Goal: Information Seeking & Learning: Learn about a topic

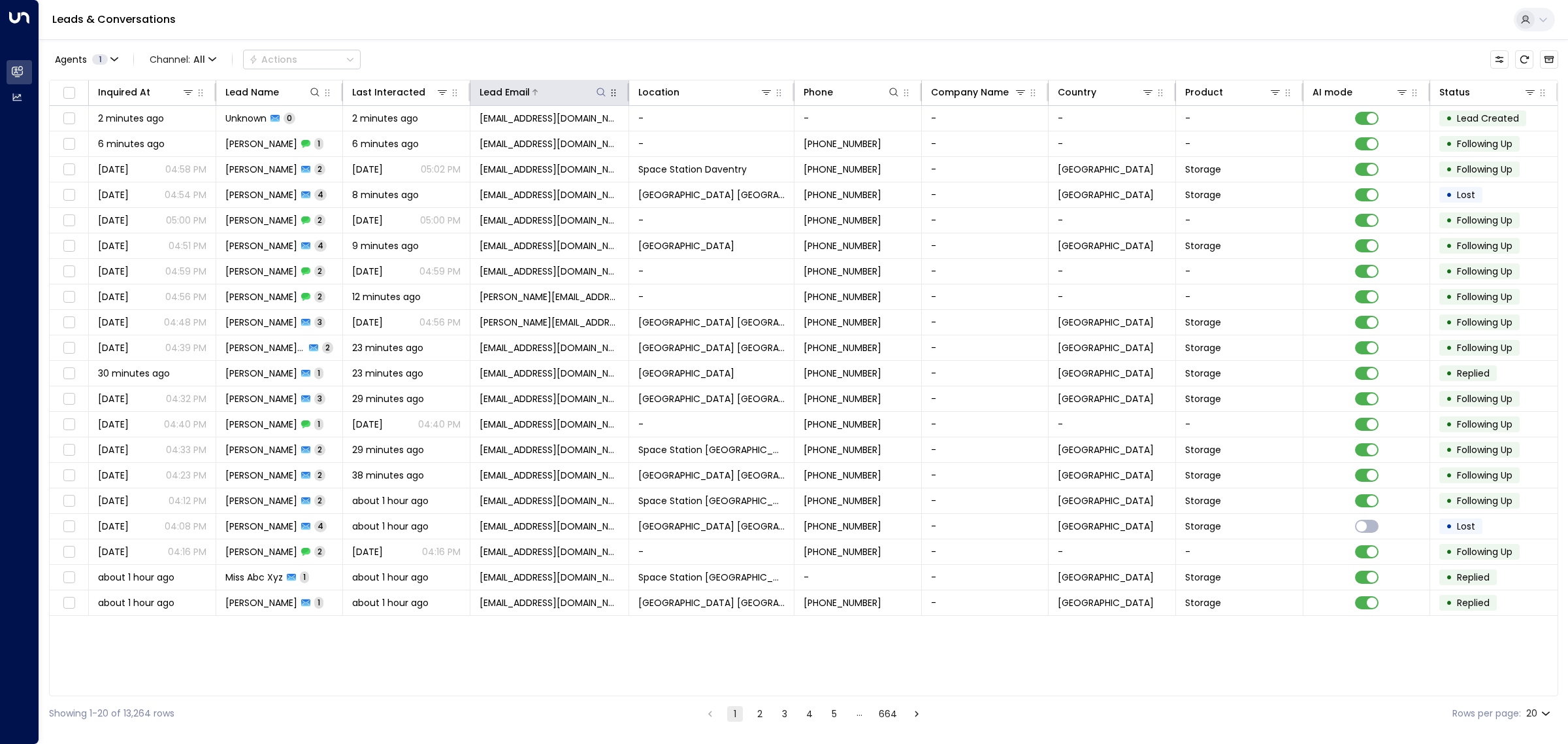
click at [600, 88] on icon at bounding box center [601, 92] width 8 height 8
type input "**********"
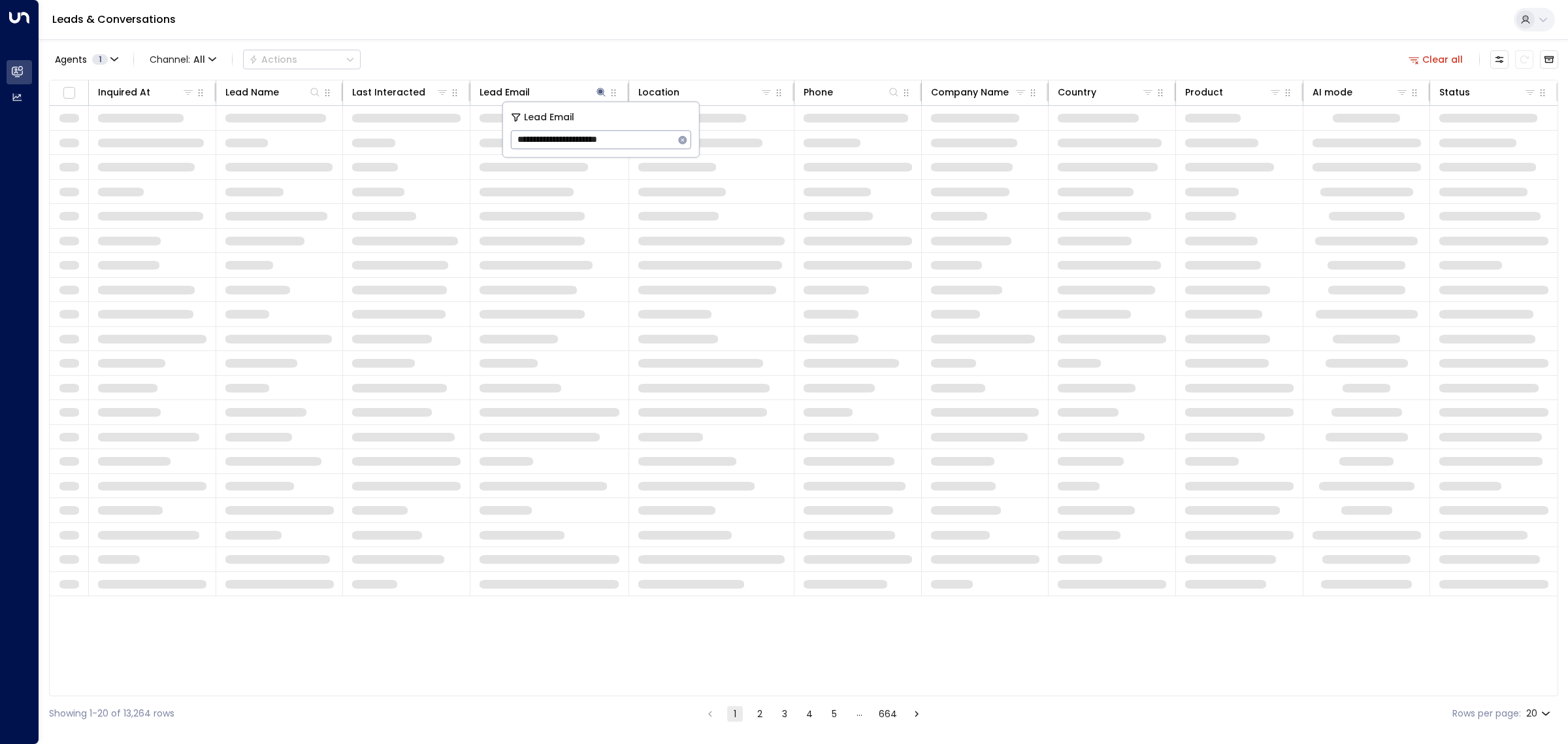
click at [584, 56] on div "Agents 1 Channel: All Actions Clear all" at bounding box center [803, 59] width 1509 height 28
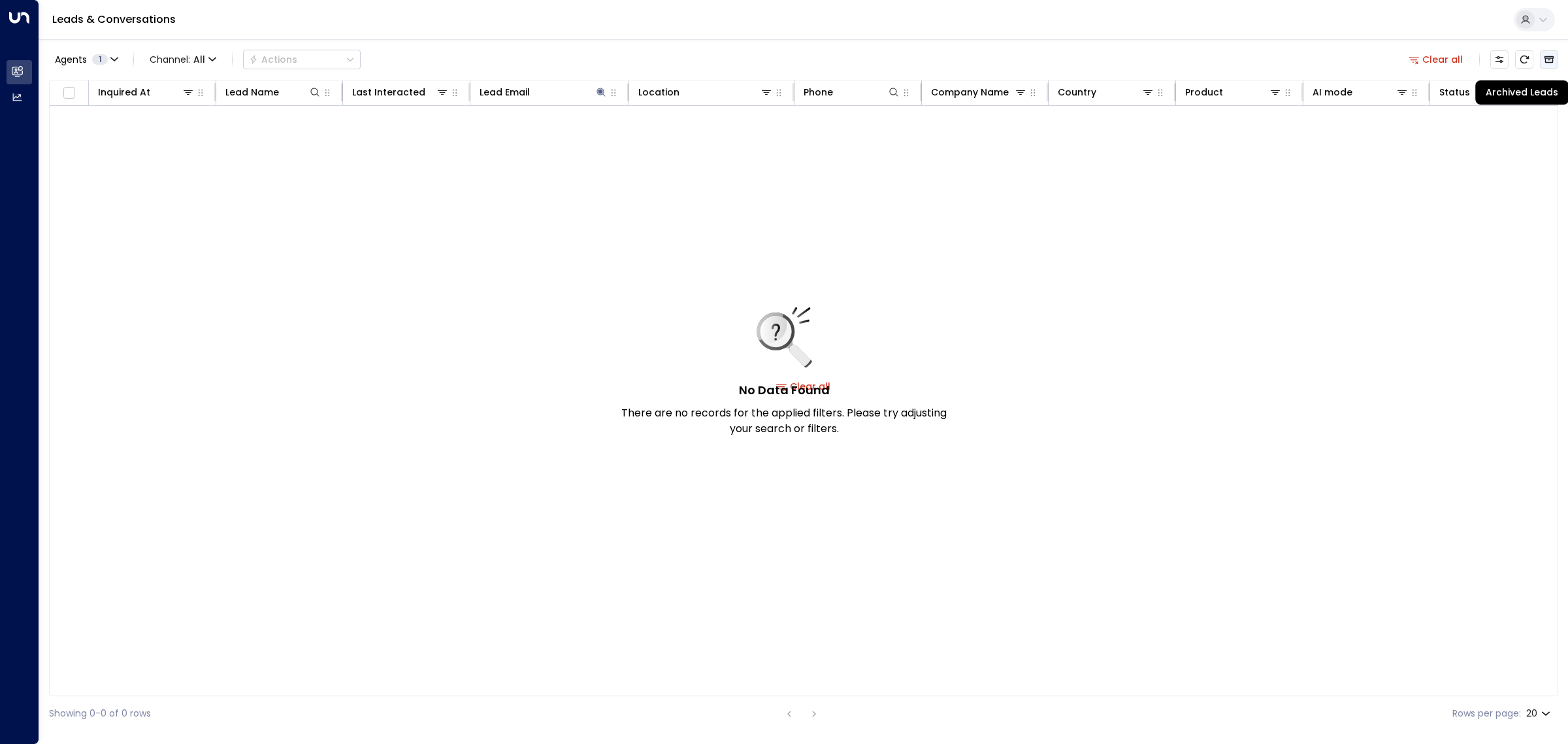
click at [1548, 60] on icon "Archived Leads" at bounding box center [1549, 59] width 11 height 11
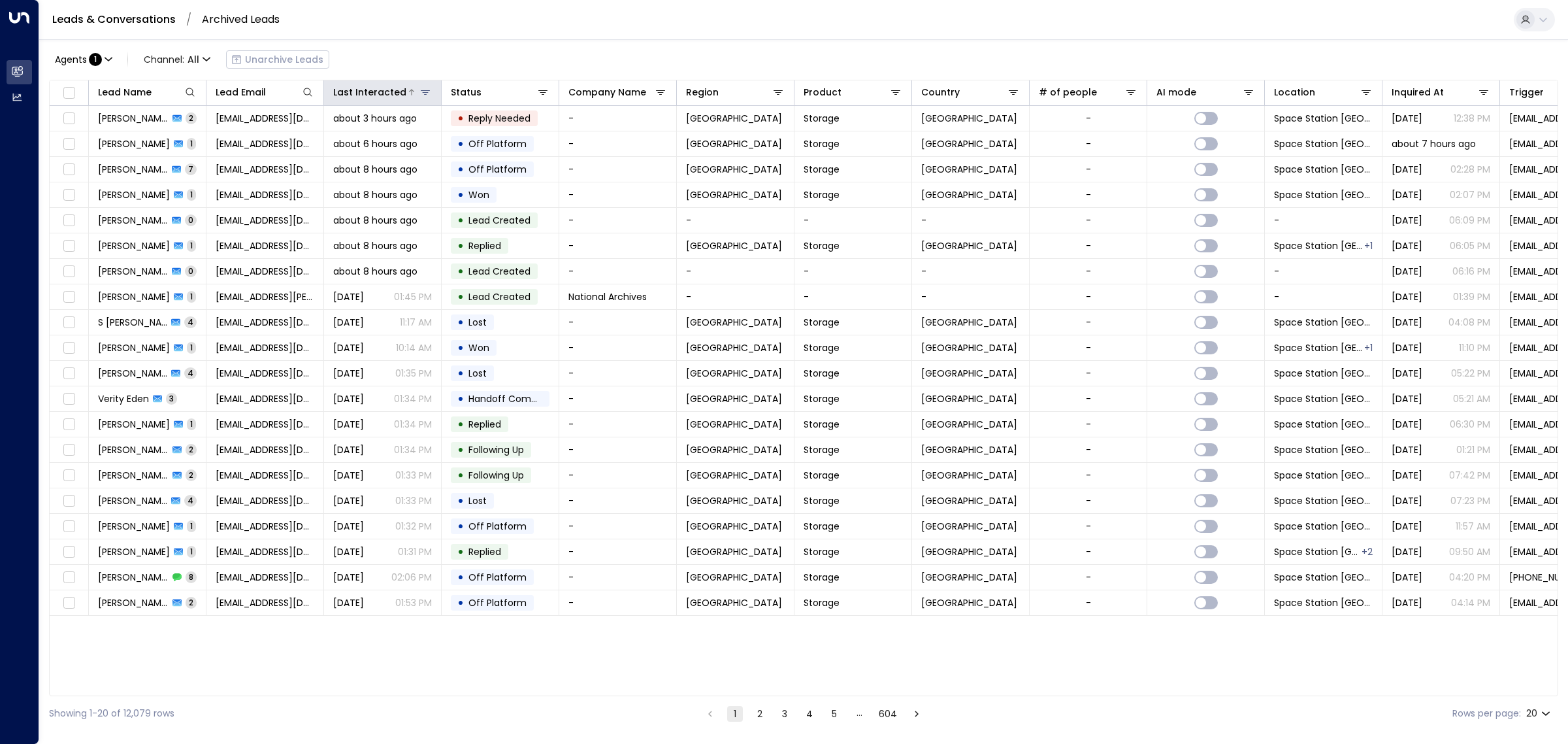
click at [376, 97] on div "Last Interacted" at bounding box center [369, 92] width 73 height 16
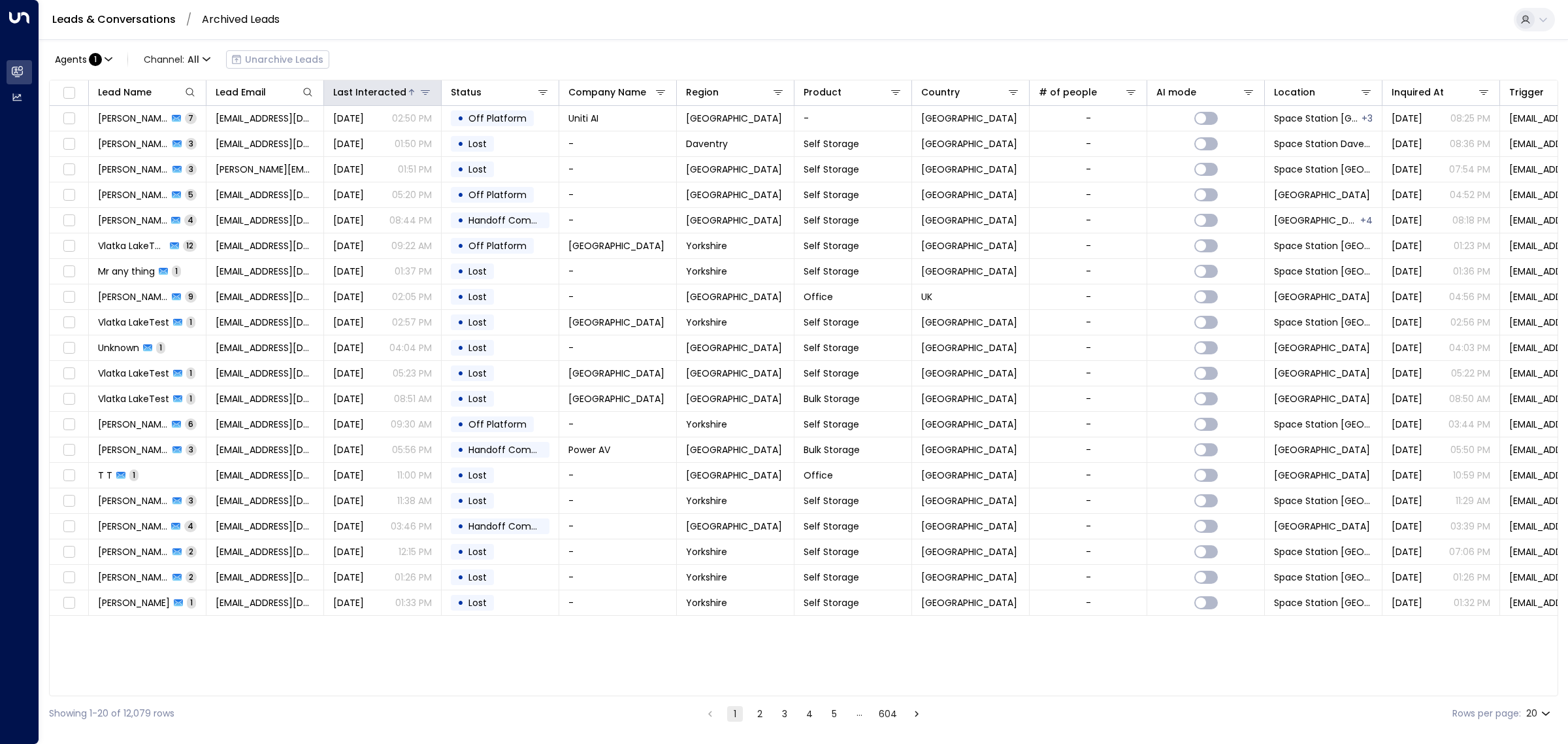
click at [376, 97] on div "Last Interacted" at bounding box center [369, 92] width 73 height 16
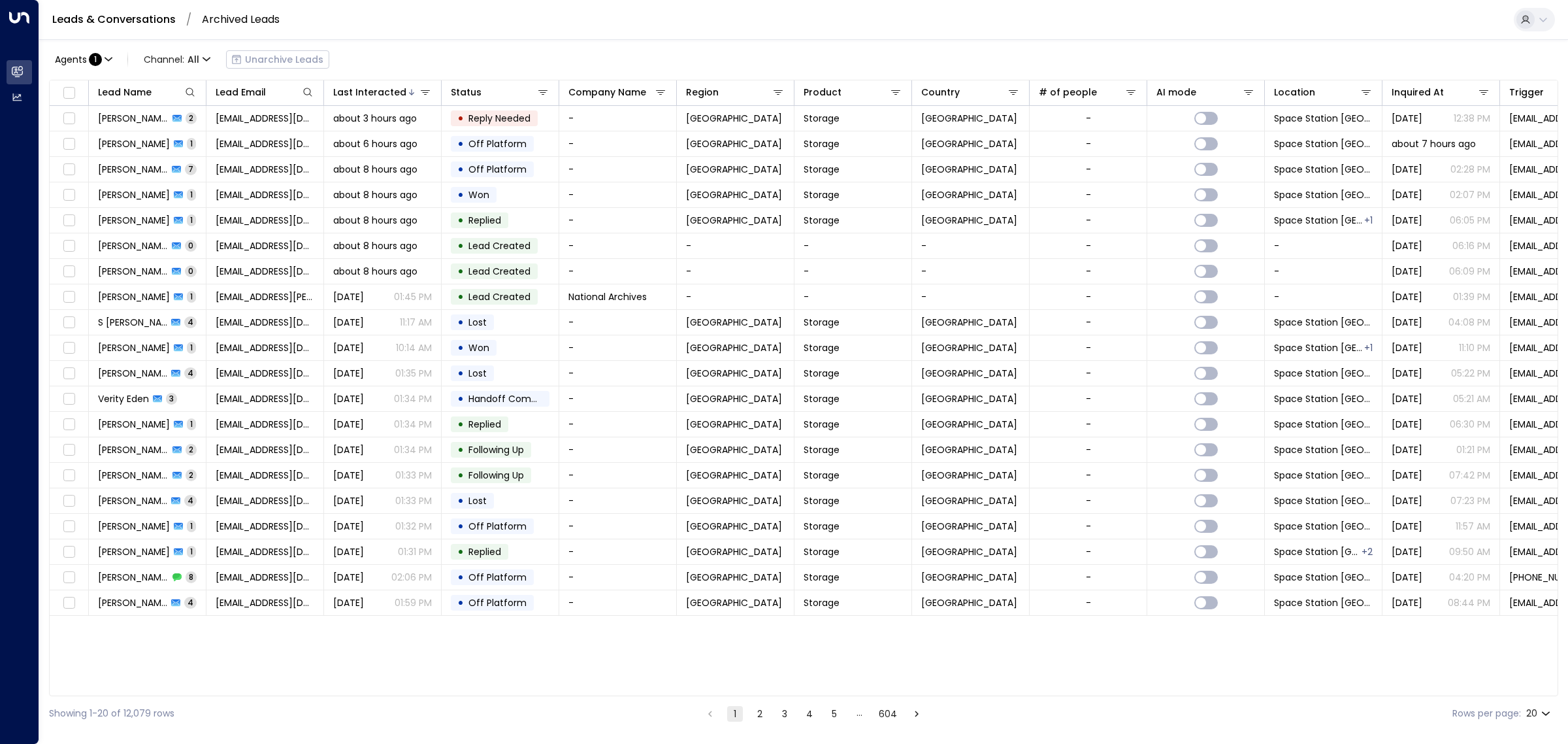
click at [107, 23] on link "Leads & Conversations" at bounding box center [114, 20] width 123 height 15
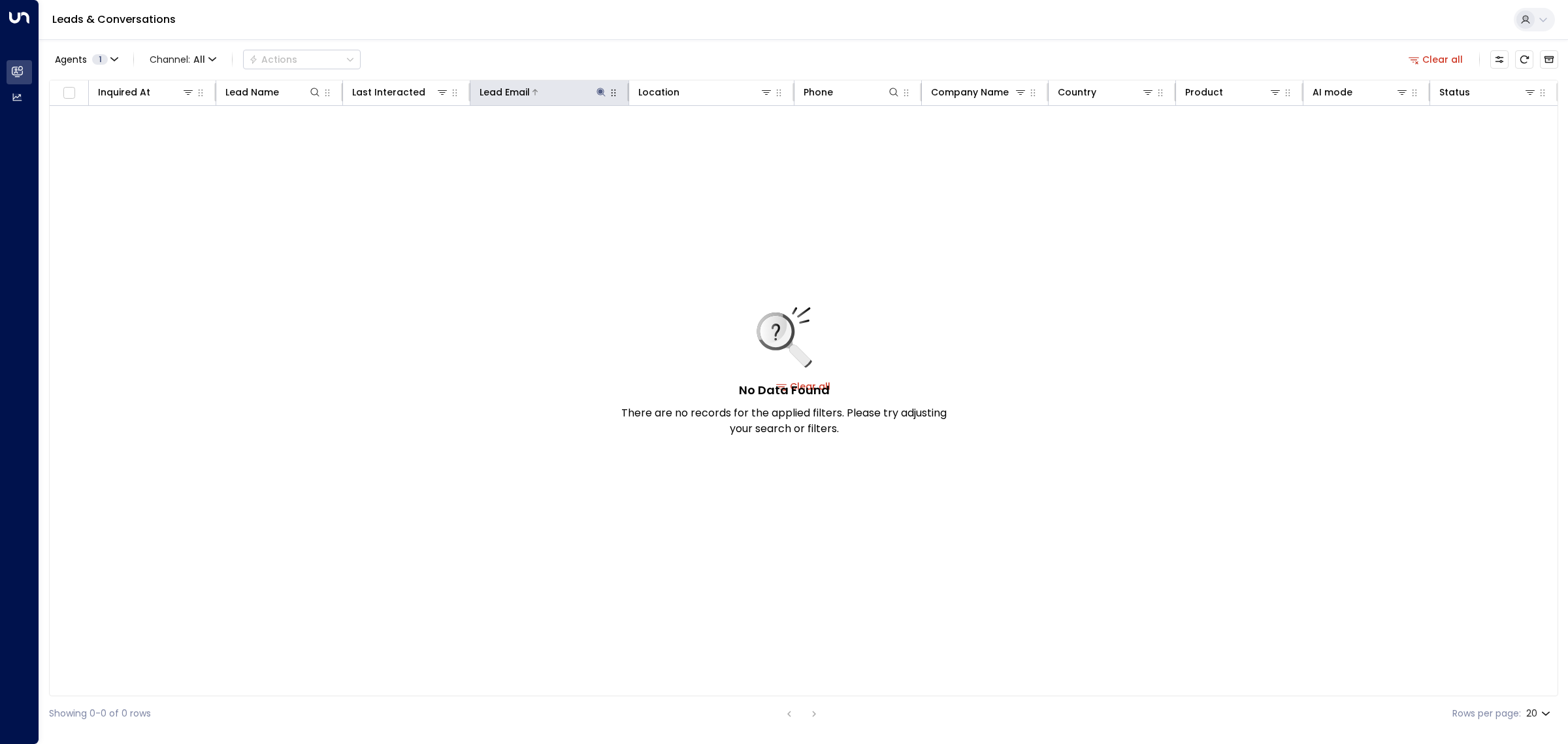
click at [604, 89] on icon at bounding box center [601, 92] width 11 height 11
click at [1420, 57] on icon "button" at bounding box center [1414, 59] width 12 height 12
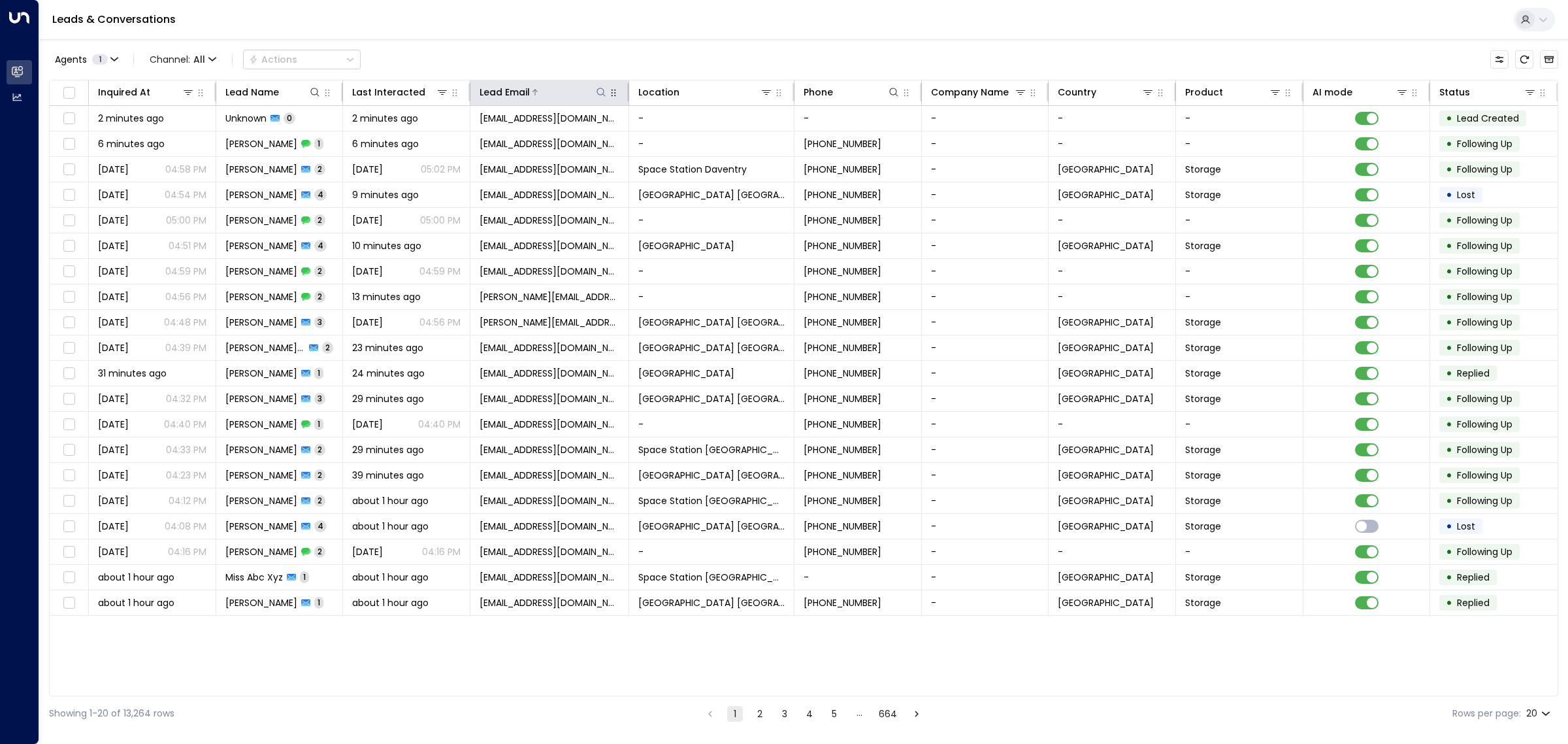
click at [600, 92] on icon at bounding box center [601, 92] width 11 height 11
type input "**********"
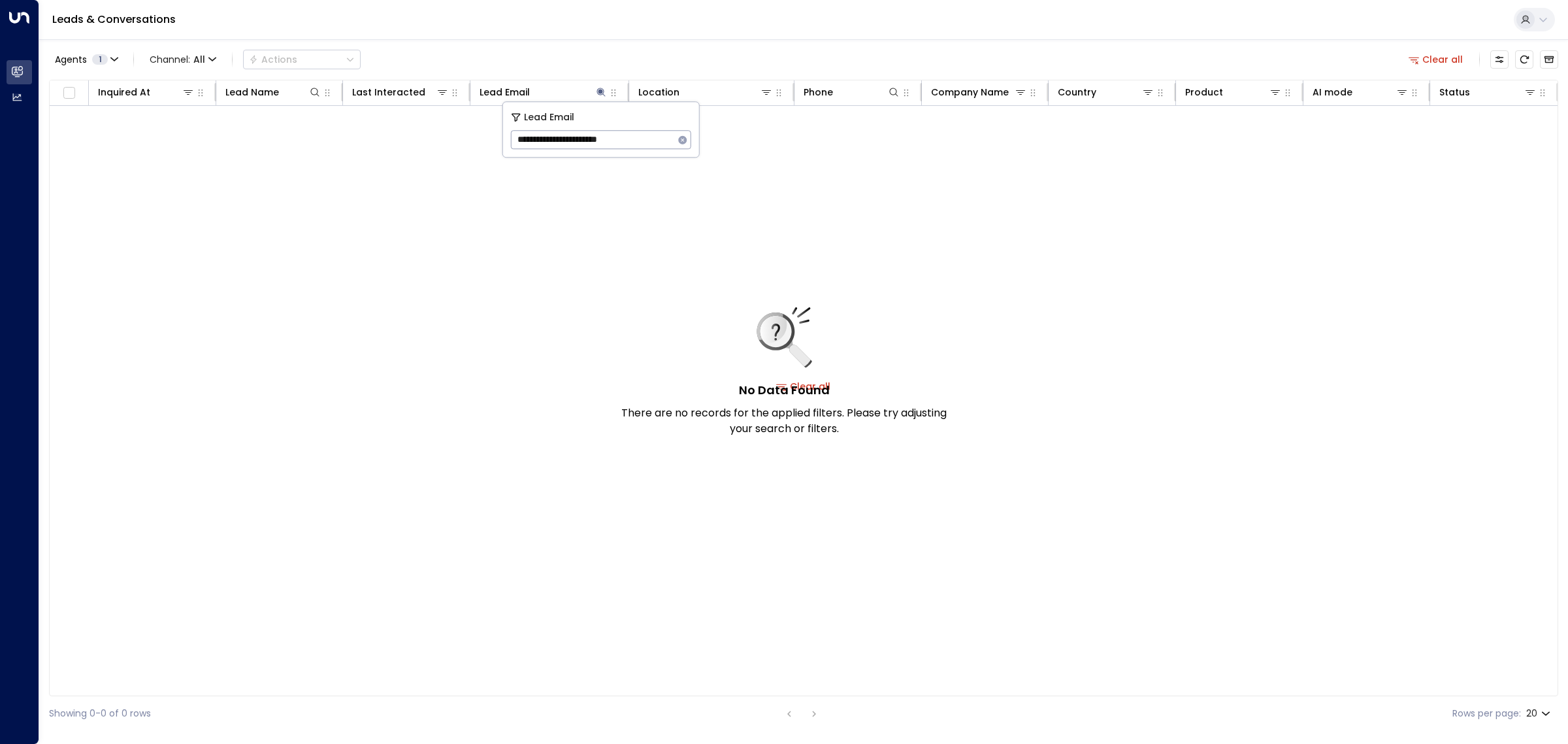
drag, startPoint x: 657, startPoint y: 136, endPoint x: 498, endPoint y: 135, distance: 159.0
click at [498, 135] on body "**********" at bounding box center [784, 365] width 1568 height 730
click at [629, 147] on input "**********" at bounding box center [592, 140] width 163 height 24
click at [628, 147] on input "**********" at bounding box center [592, 140] width 163 height 24
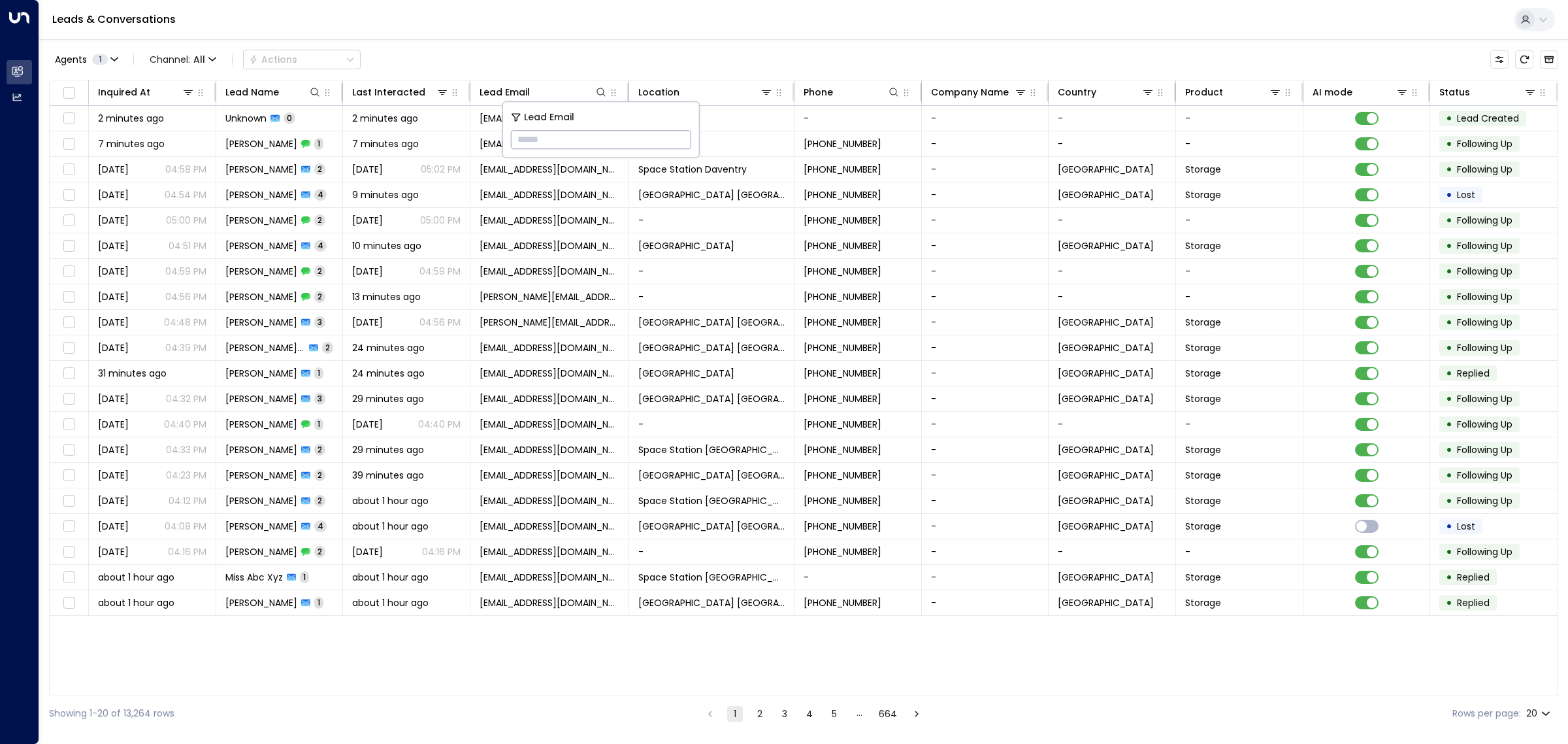
click at [406, 53] on div "Agents 1 Channel: All Actions" at bounding box center [803, 59] width 1509 height 28
click at [1553, 60] on icon "Archived Leads" at bounding box center [1549, 59] width 11 height 11
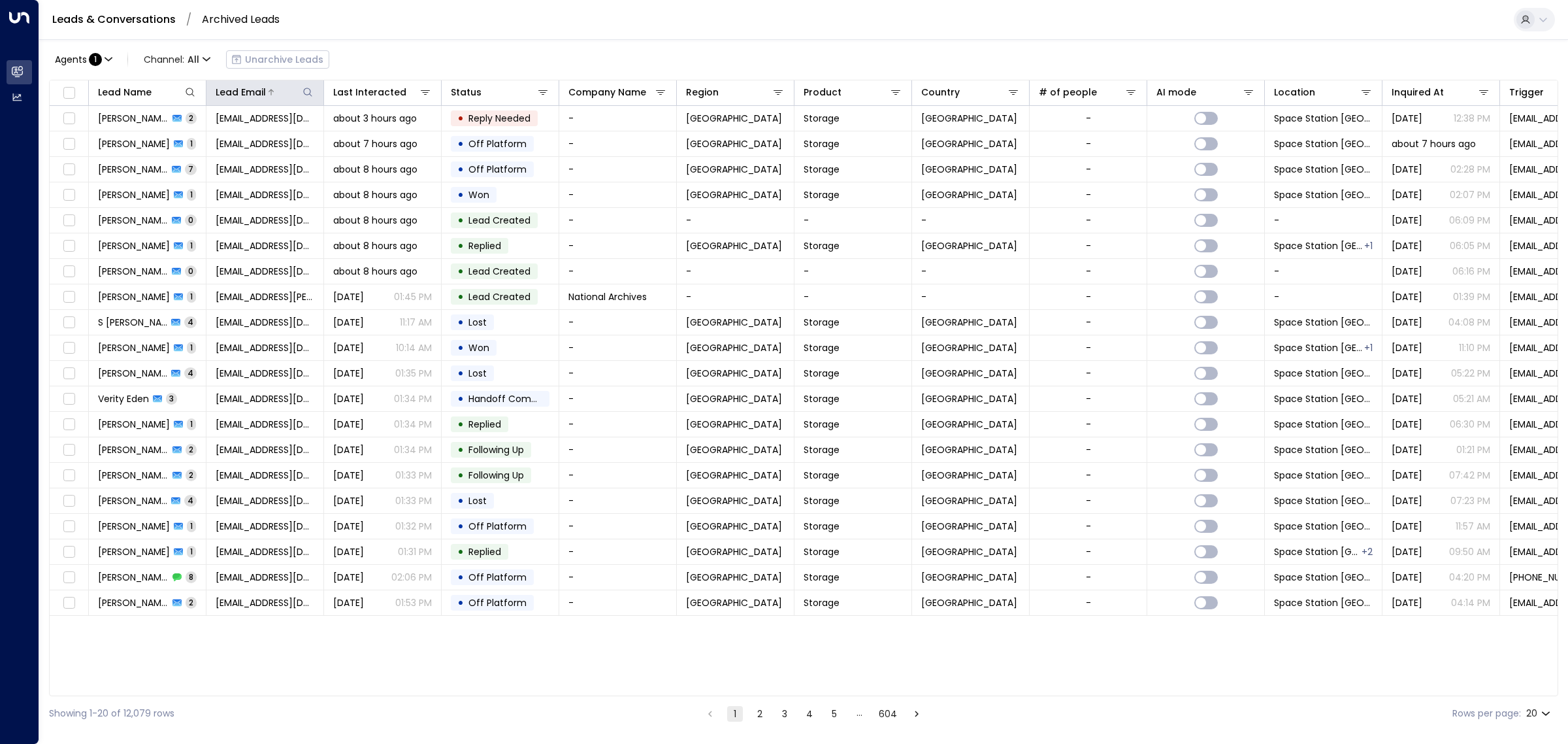
click at [306, 92] on icon at bounding box center [308, 92] width 11 height 11
type input "**********"
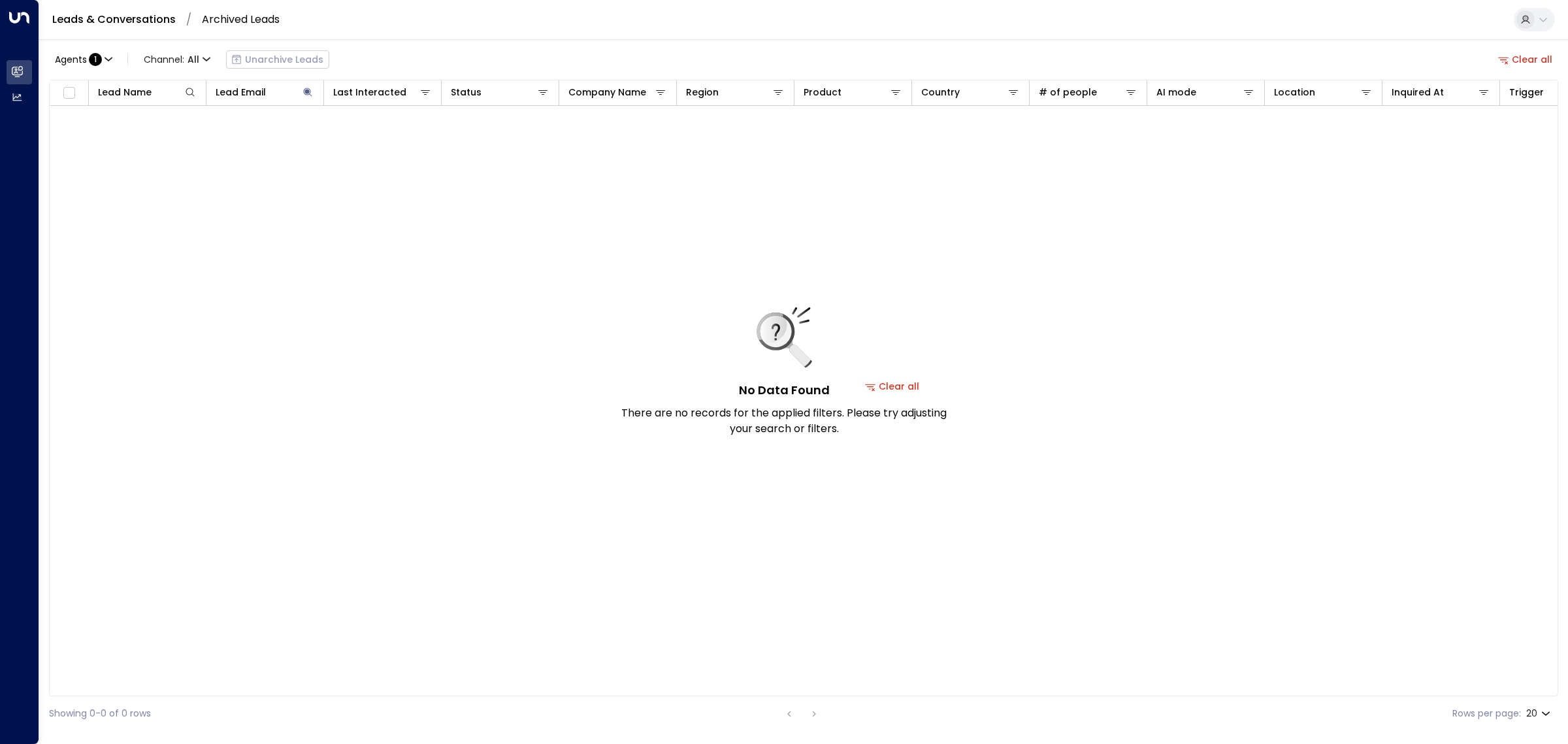
click at [409, 61] on div "Agents : 1 Channel: All Unarchive Leads Clear all" at bounding box center [803, 59] width 1509 height 28
click at [307, 89] on icon at bounding box center [307, 92] width 8 height 8
click at [306, 92] on icon at bounding box center [307, 92] width 8 height 8
click at [391, 139] on icon "button" at bounding box center [389, 139] width 8 height 8
click at [153, 90] on icon at bounding box center [156, 92] width 8 height 8
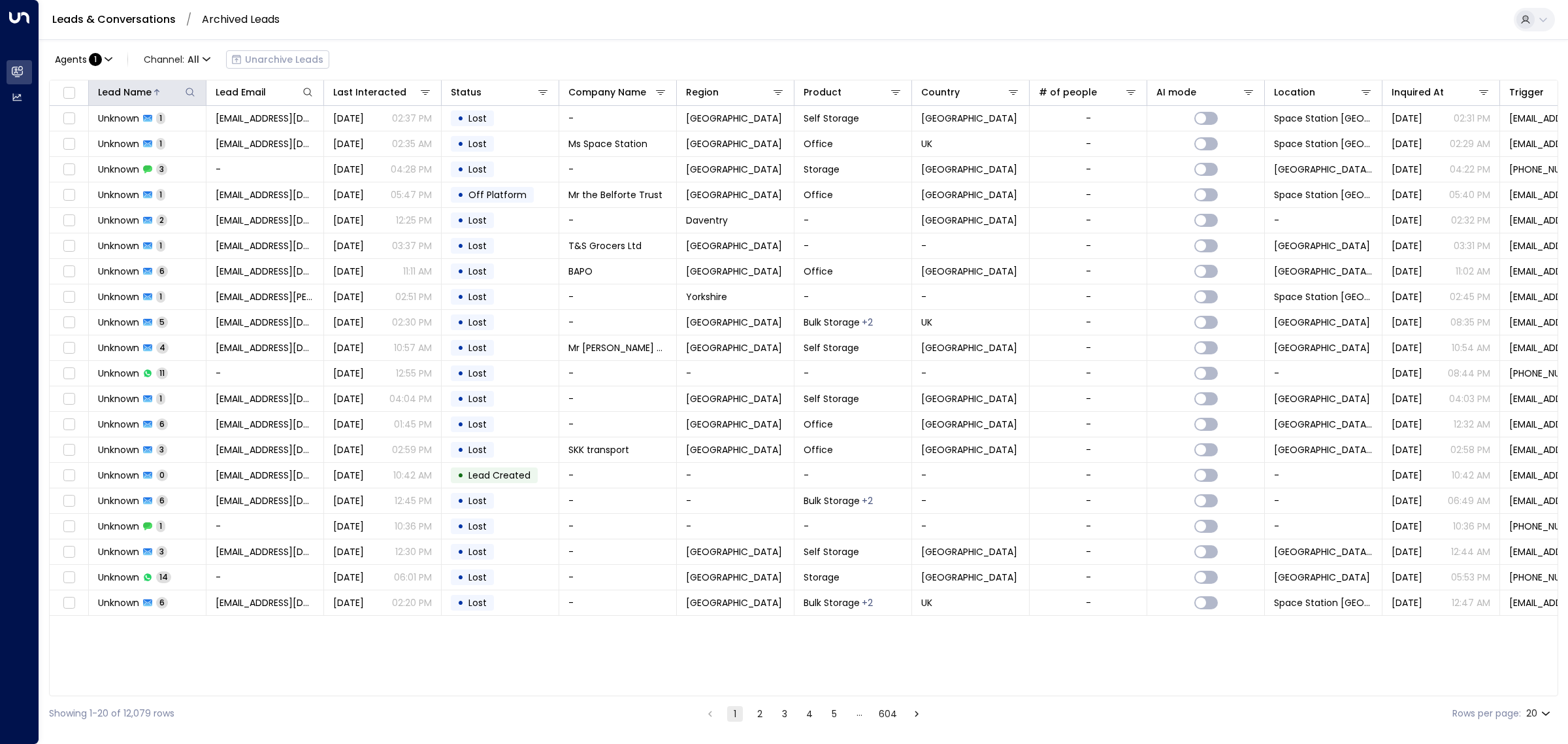
click at [191, 92] on icon at bounding box center [190, 92] width 11 height 11
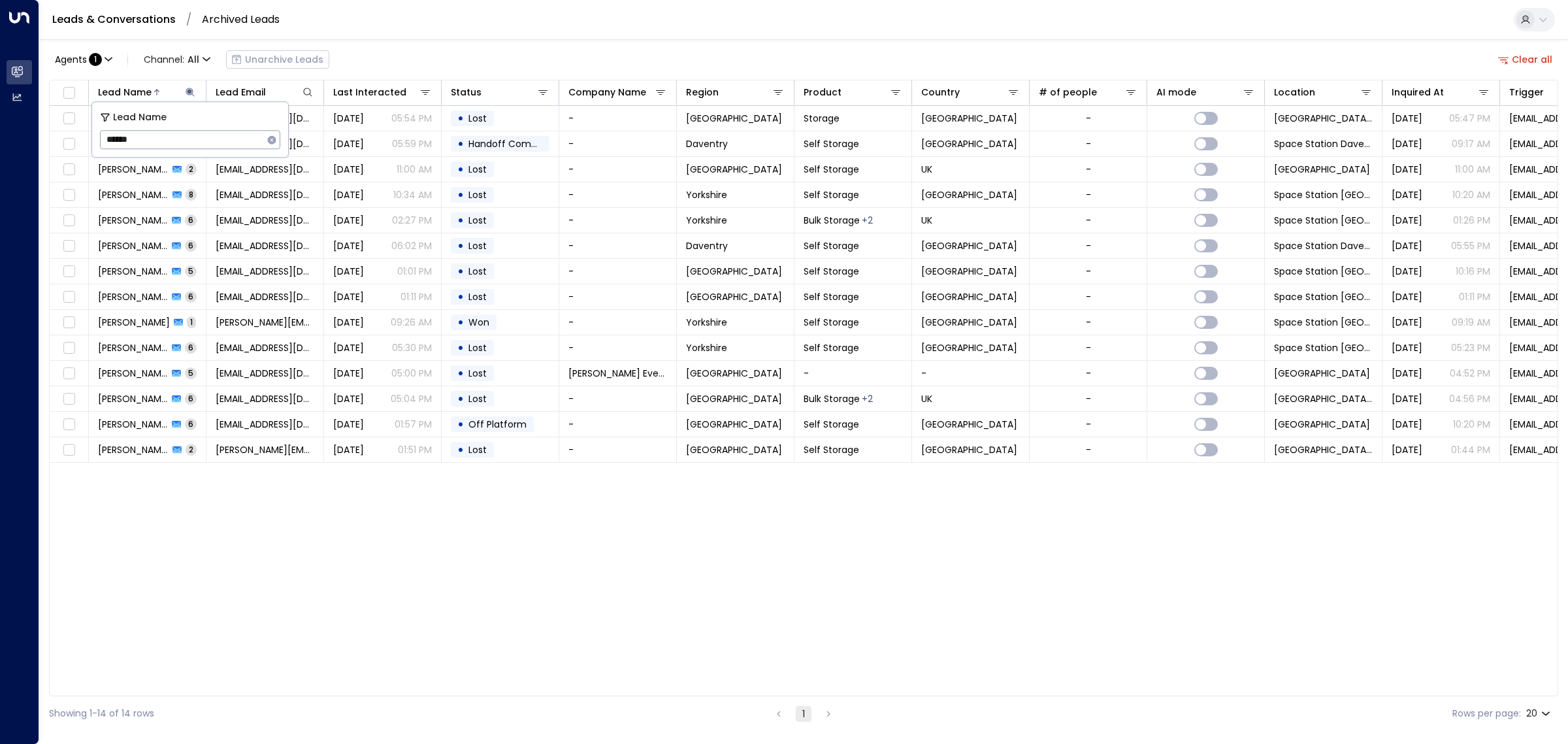
type input "*******"
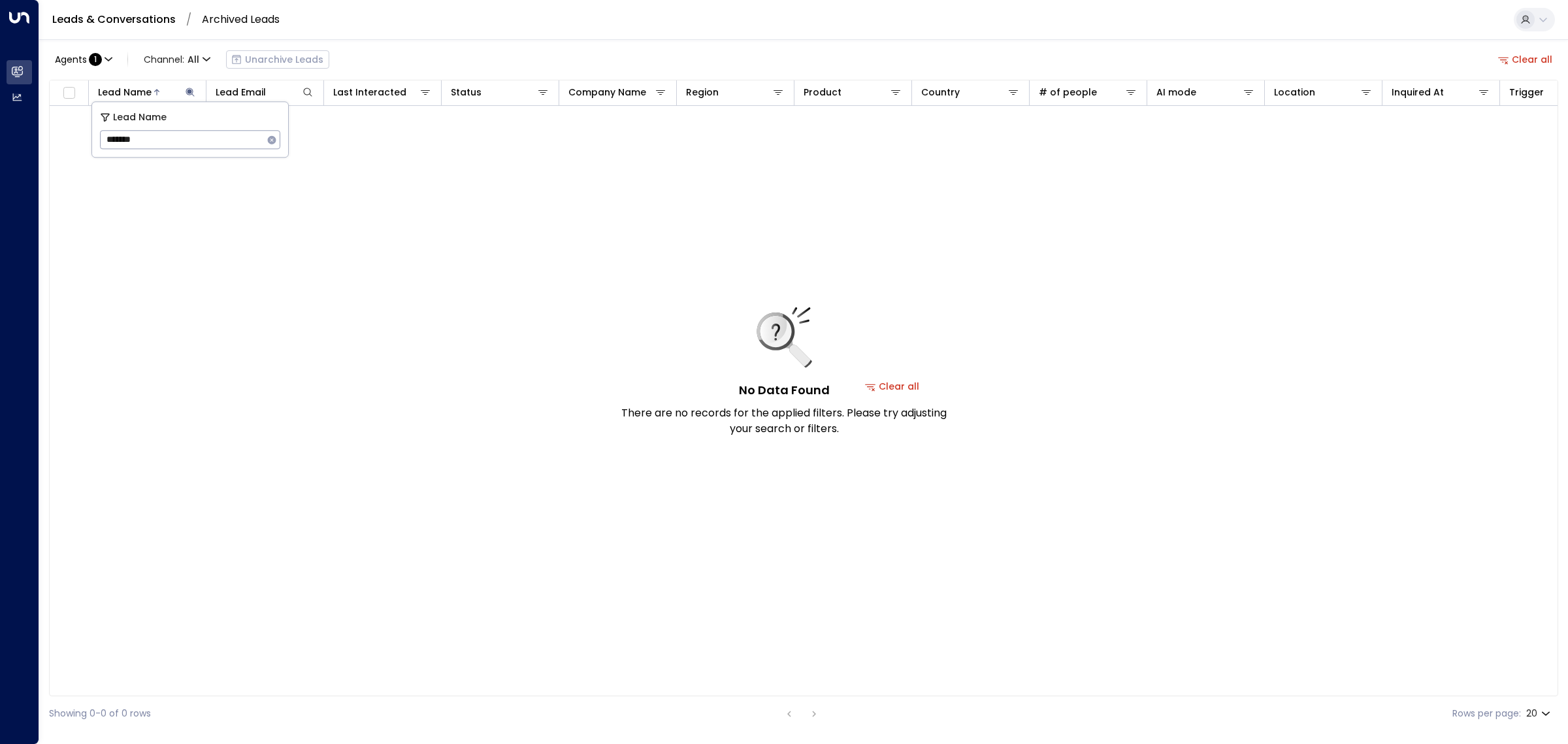
click at [418, 263] on div "No Data Found There are no records for the applied filters. Please try adjustin…" at bounding box center [893, 386] width 1686 height 561
click at [733, 187] on div "No Data Found There are no records for the applied filters. Please try adjustin…" at bounding box center [893, 386] width 1686 height 561
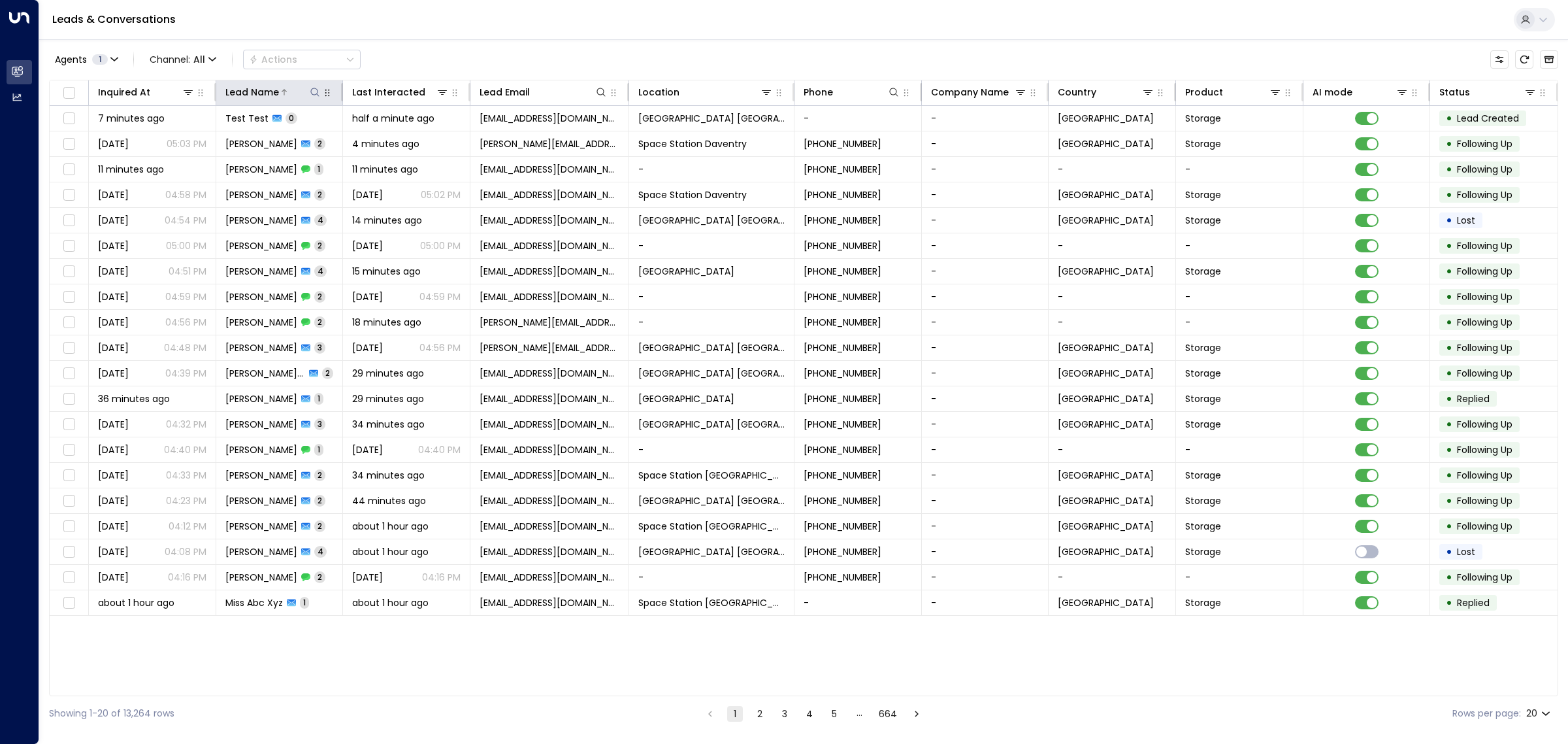
click at [317, 93] on icon at bounding box center [315, 92] width 8 height 8
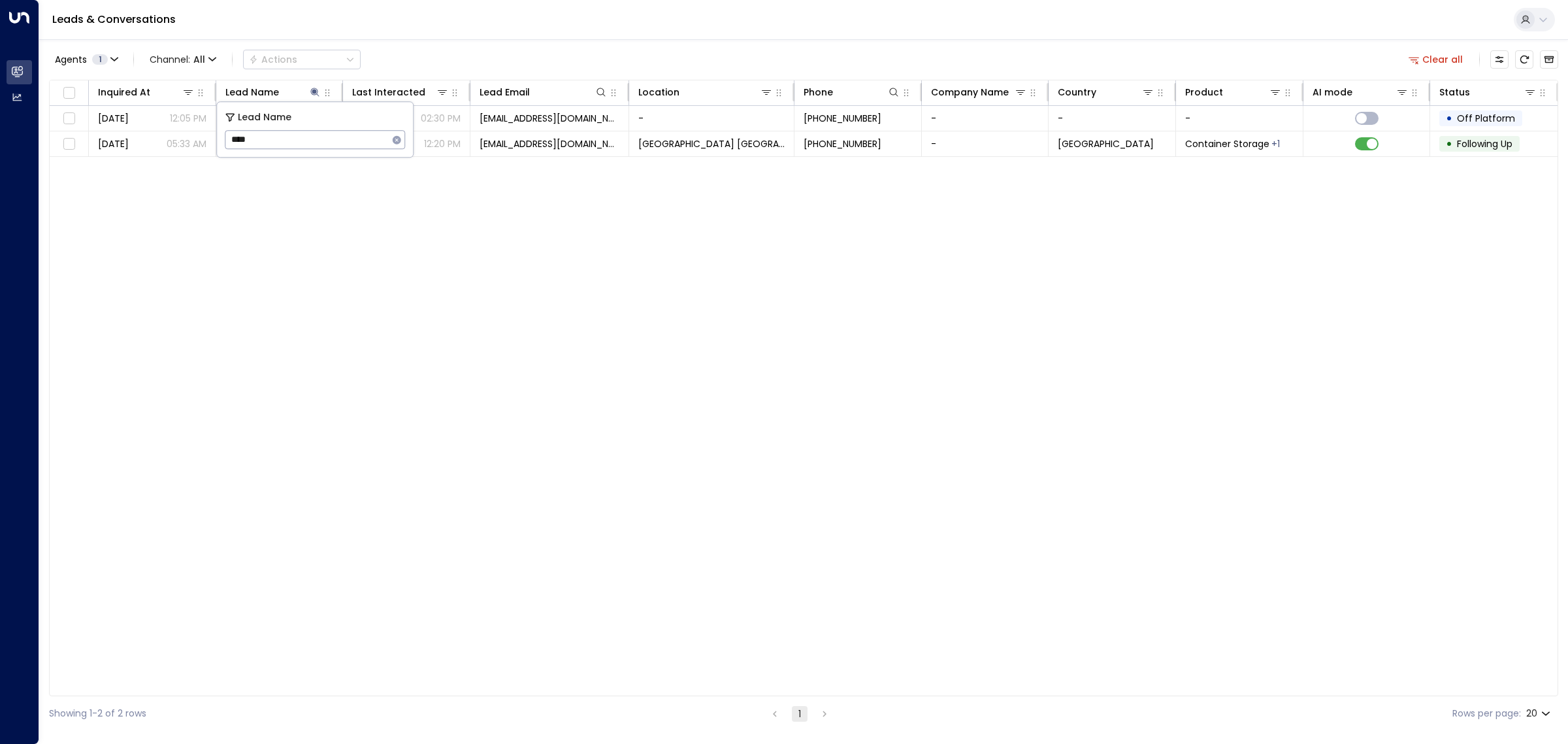
type input "*****"
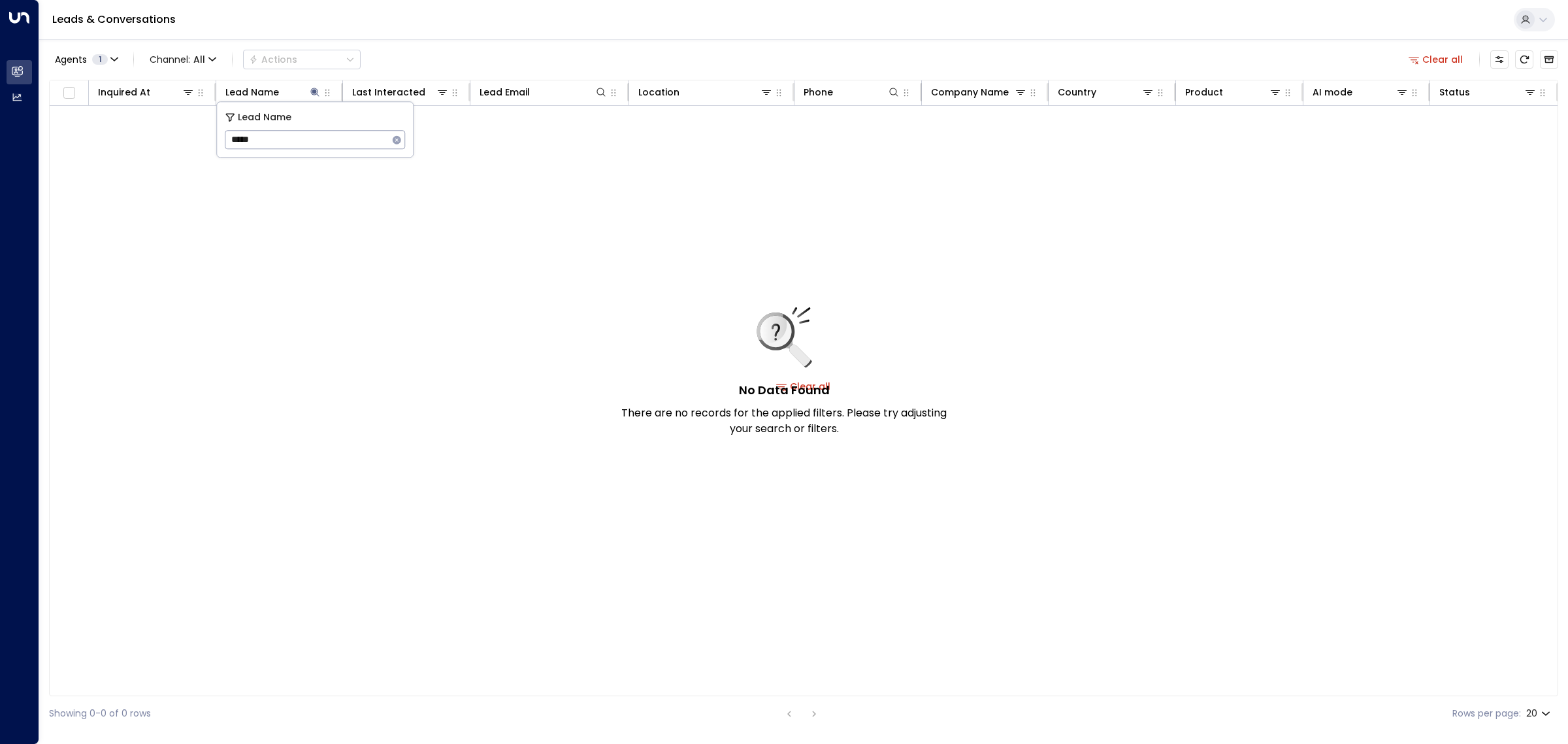
click at [572, 416] on div "No Data Found There are no records for the applied filters. Please try adjustin…" at bounding box center [803, 386] width 1508 height 561
click at [573, 223] on div "No Data Found There are no records for the applied filters. Please try adjustin…" at bounding box center [803, 386] width 1508 height 561
click at [311, 89] on icon at bounding box center [315, 92] width 11 height 11
drag, startPoint x: 256, startPoint y: 138, endPoint x: 195, endPoint y: 133, distance: 61.2
click at [195, 133] on body "Overview Leads & Conversations Leads & Conversations Analytics Analytics Leads …" at bounding box center [784, 365] width 1568 height 730
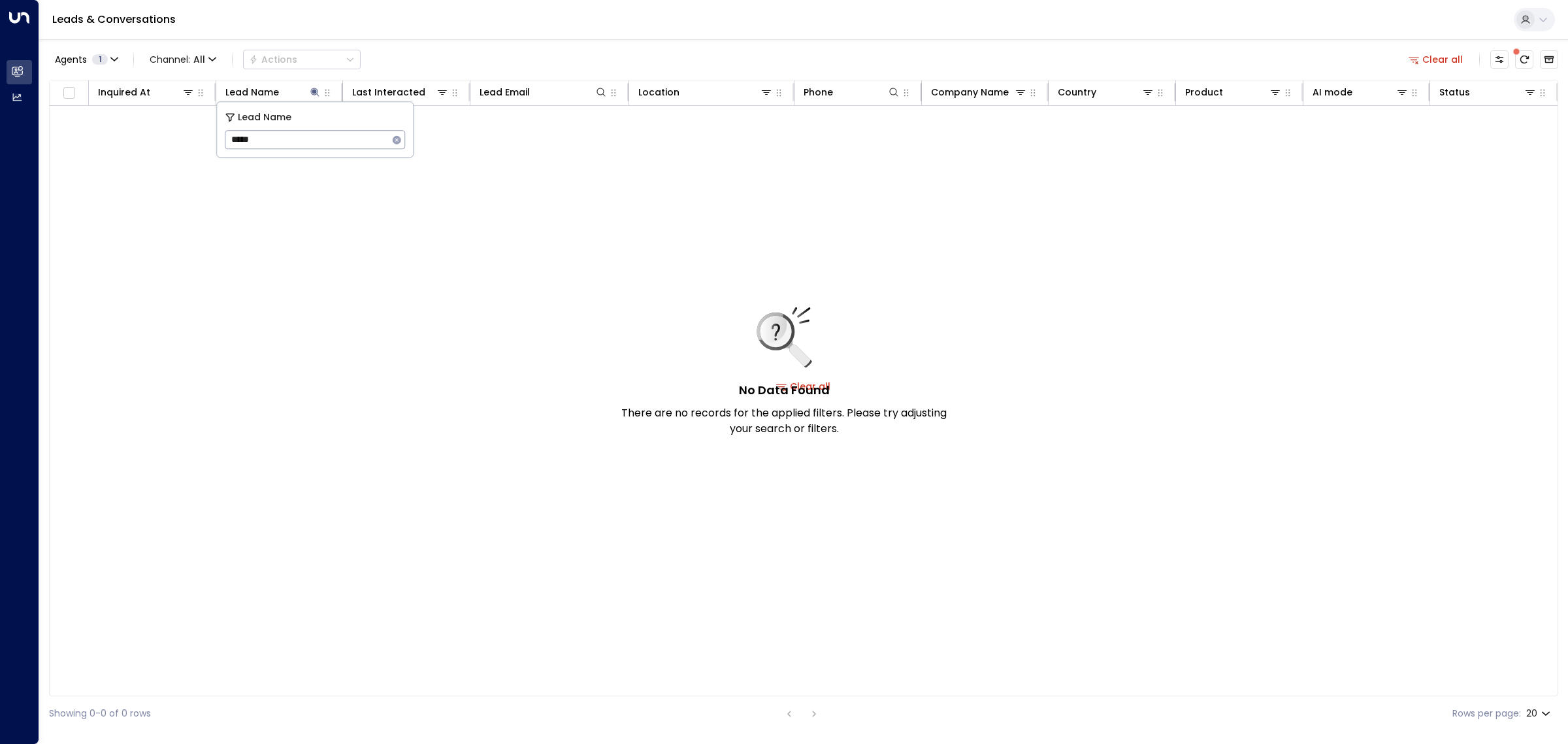
click at [397, 143] on icon "button" at bounding box center [397, 139] width 8 height 8
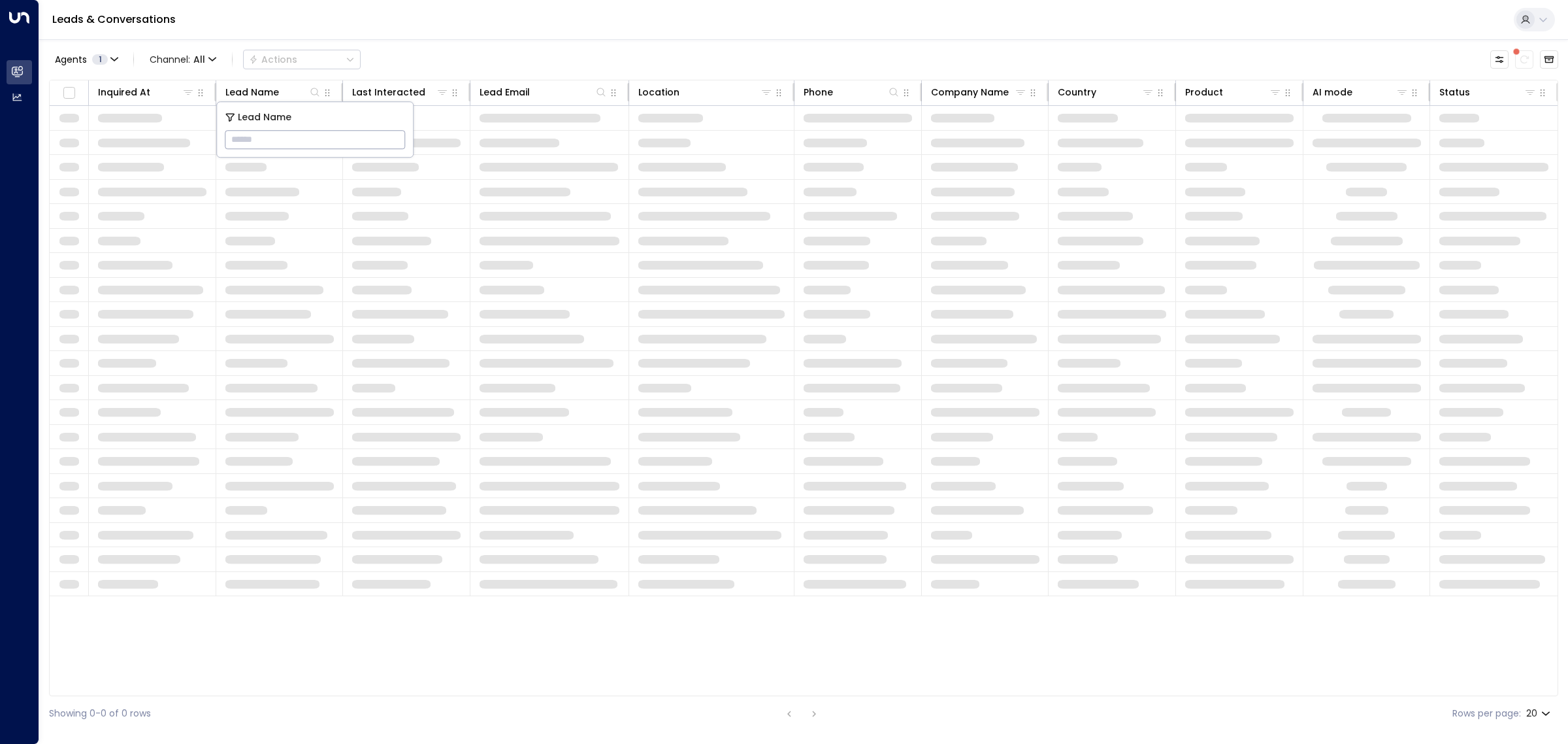
click at [458, 56] on div "Agents 1 Channel: All Actions" at bounding box center [803, 59] width 1509 height 28
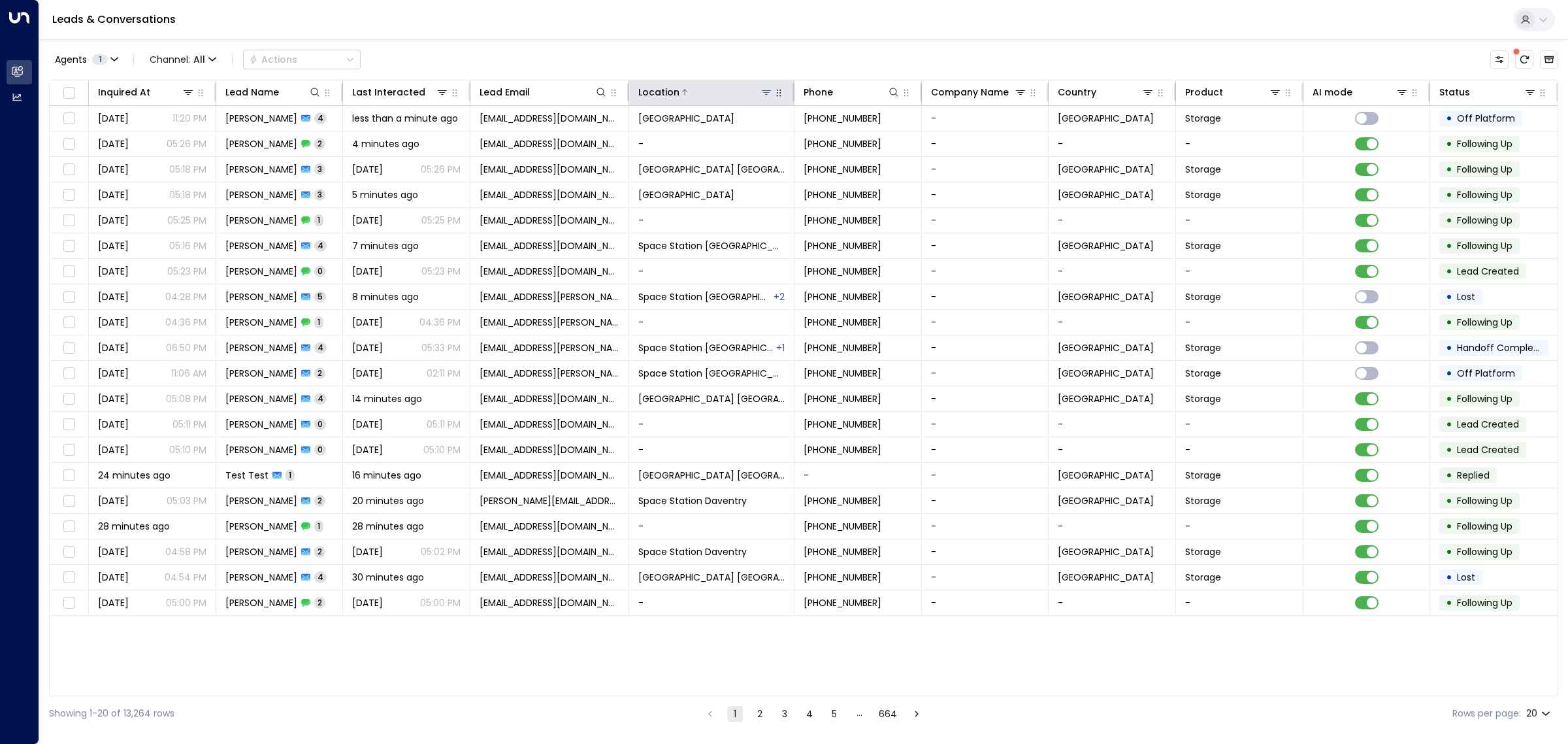
click at [766, 92] on icon at bounding box center [766, 92] width 9 height 5
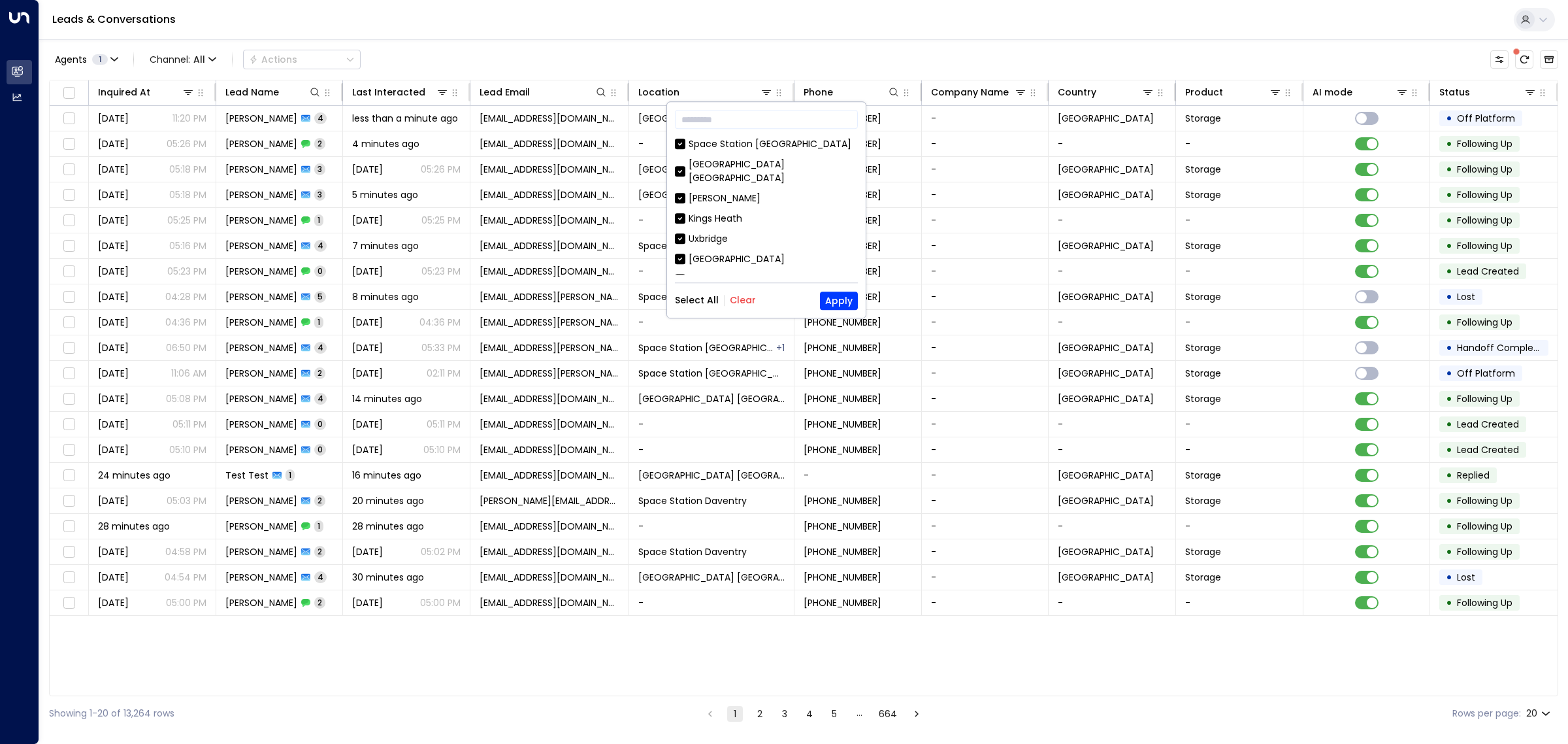
click at [732, 298] on button "Clear" at bounding box center [742, 301] width 26 height 11
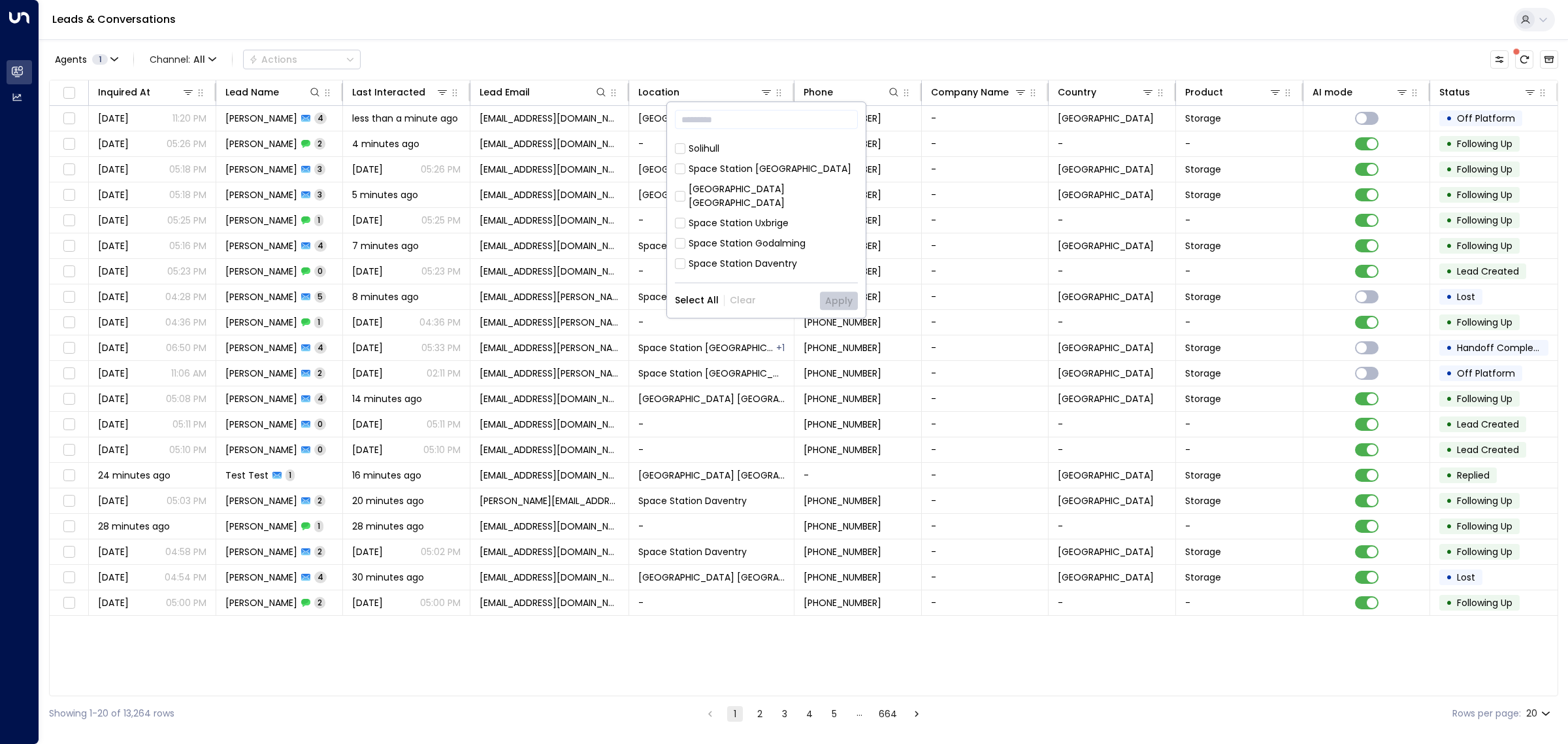
scroll to position [245, 0]
click at [772, 173] on div "Space Station Doncaster Space Station Castle Bromwich Kilburn Kings Heath Uxbri…" at bounding box center [766, 206] width 183 height 138
click at [773, 189] on div "Space Station [GEOGRAPHIC_DATA]" at bounding box center [770, 196] width 163 height 14
click at [835, 304] on button "Apply" at bounding box center [838, 301] width 38 height 18
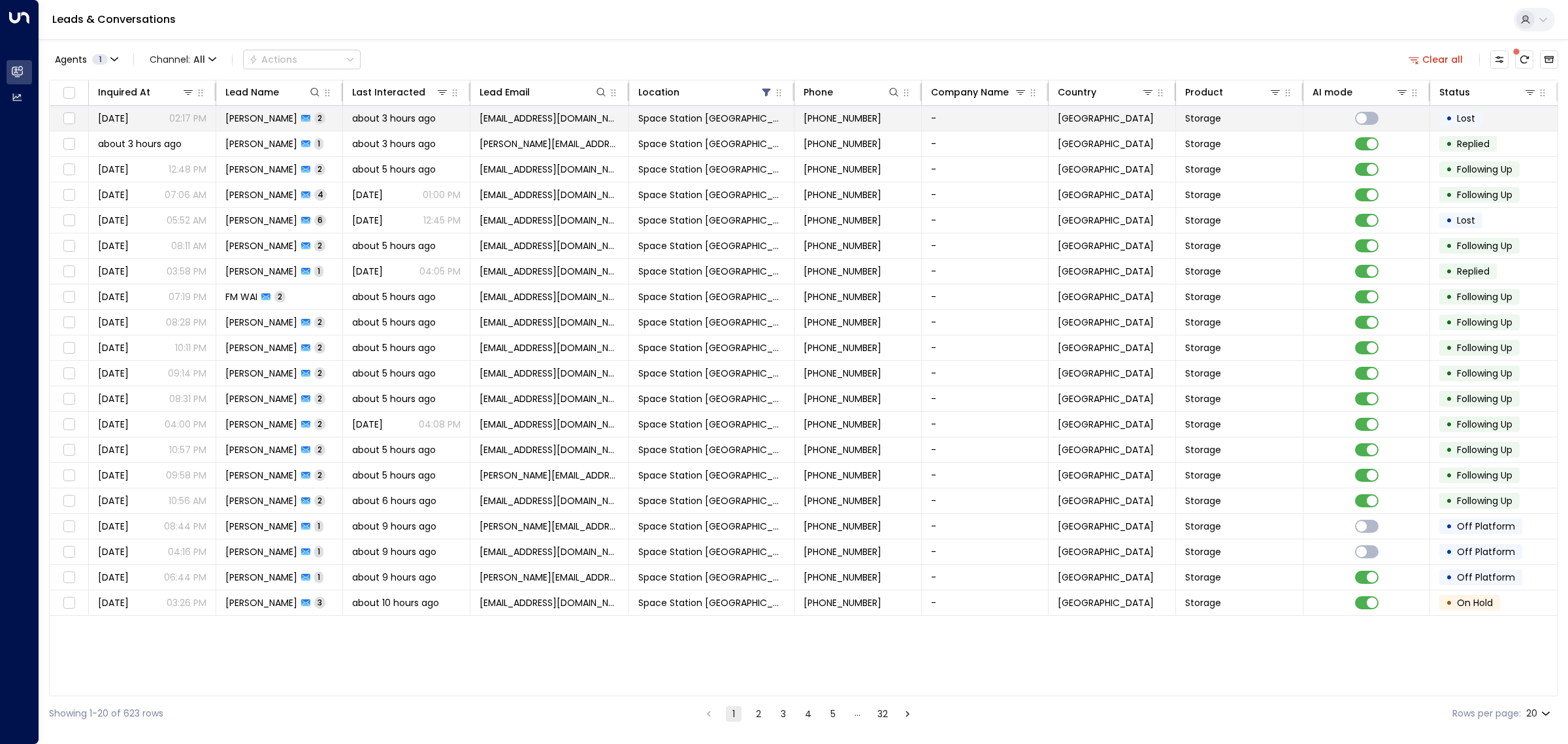
click at [563, 122] on span "skipndel@gmail.com" at bounding box center [549, 118] width 140 height 13
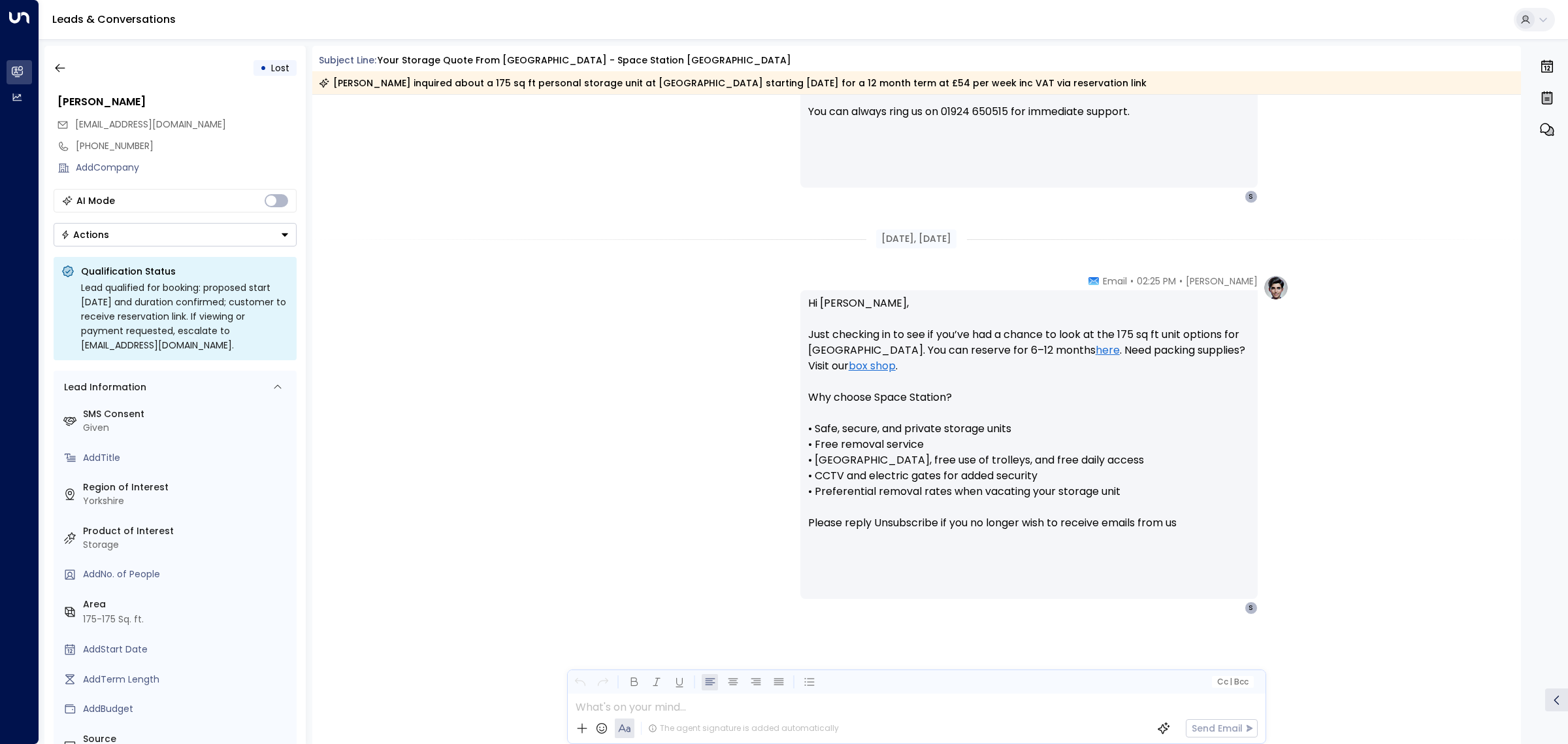
scroll to position [709, 0]
click at [54, 70] on icon "button" at bounding box center [59, 68] width 13 height 13
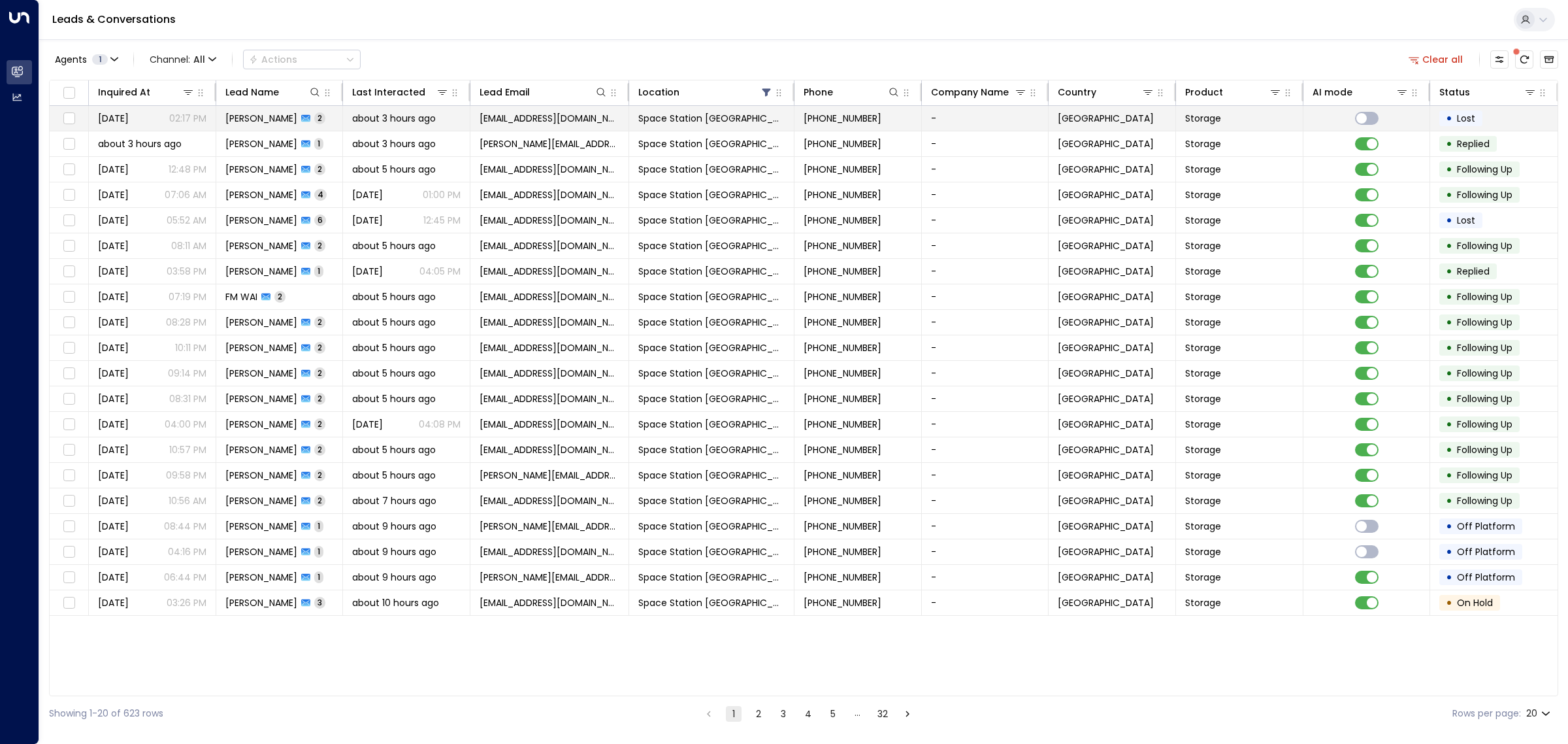
click at [412, 118] on span "about 3 hours ago" at bounding box center [394, 118] width 83 height 13
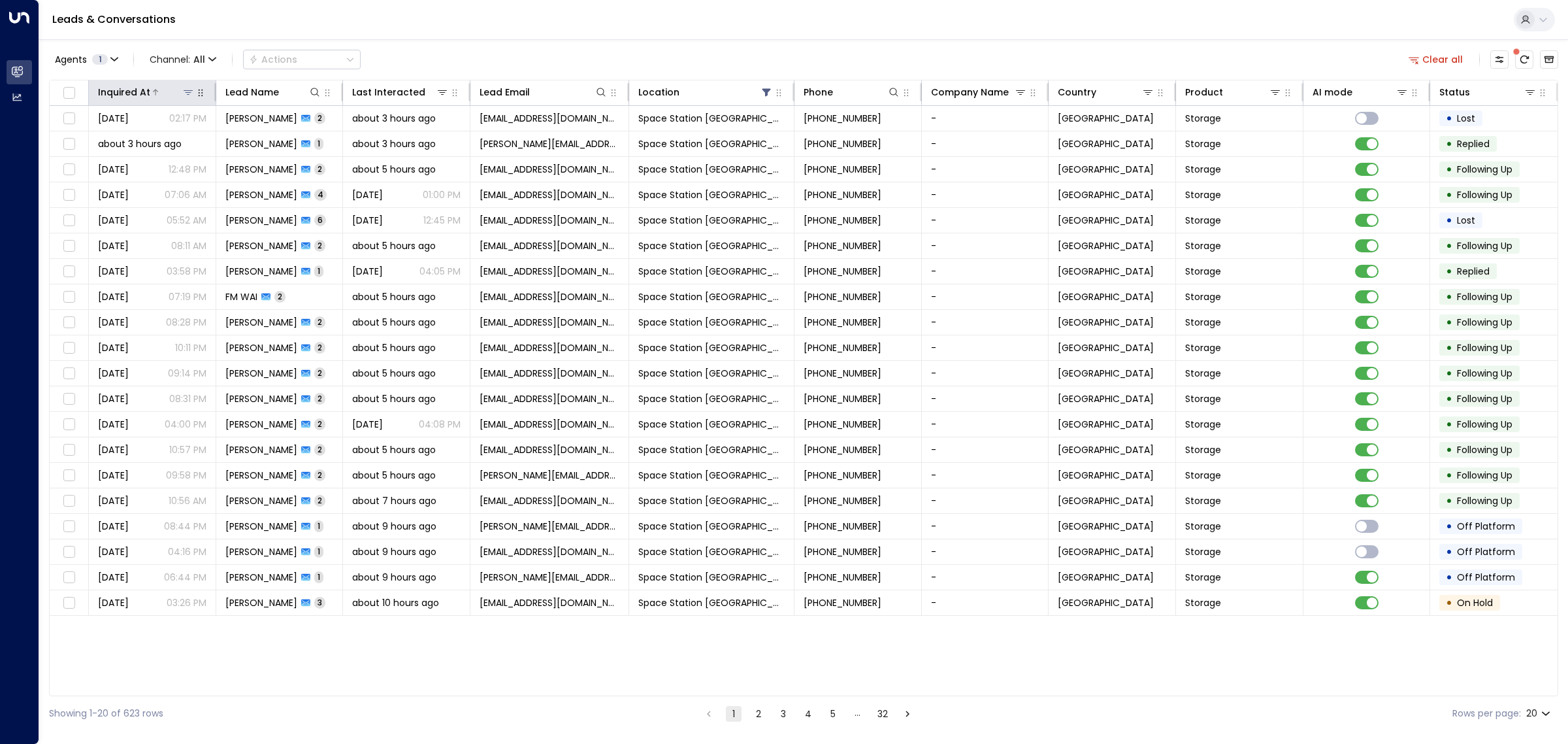
click at [163, 90] on div at bounding box center [172, 92] width 44 height 13
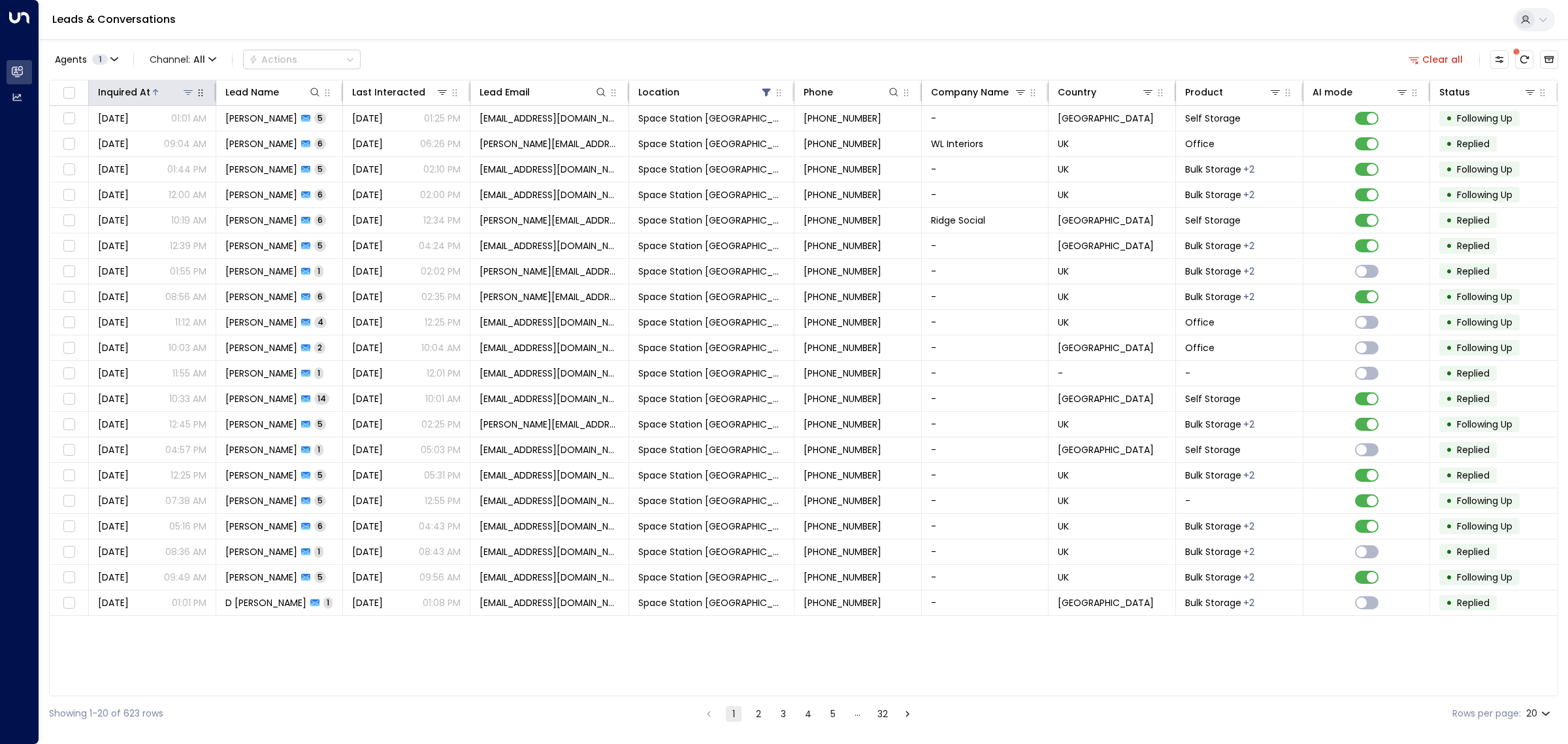
click at [163, 90] on div at bounding box center [172, 92] width 44 height 13
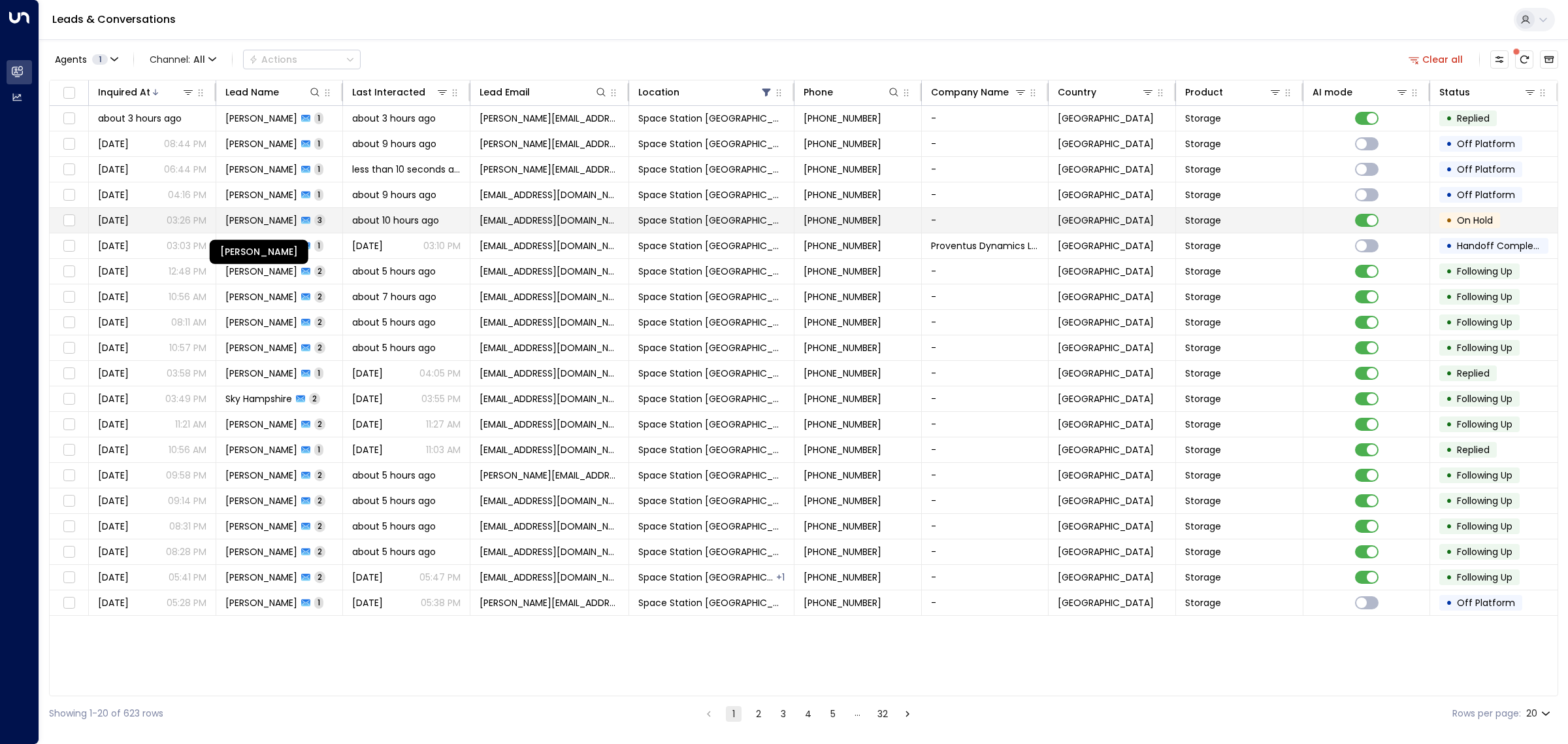
click at [286, 216] on span "Jeanette Bramham" at bounding box center [261, 219] width 72 height 13
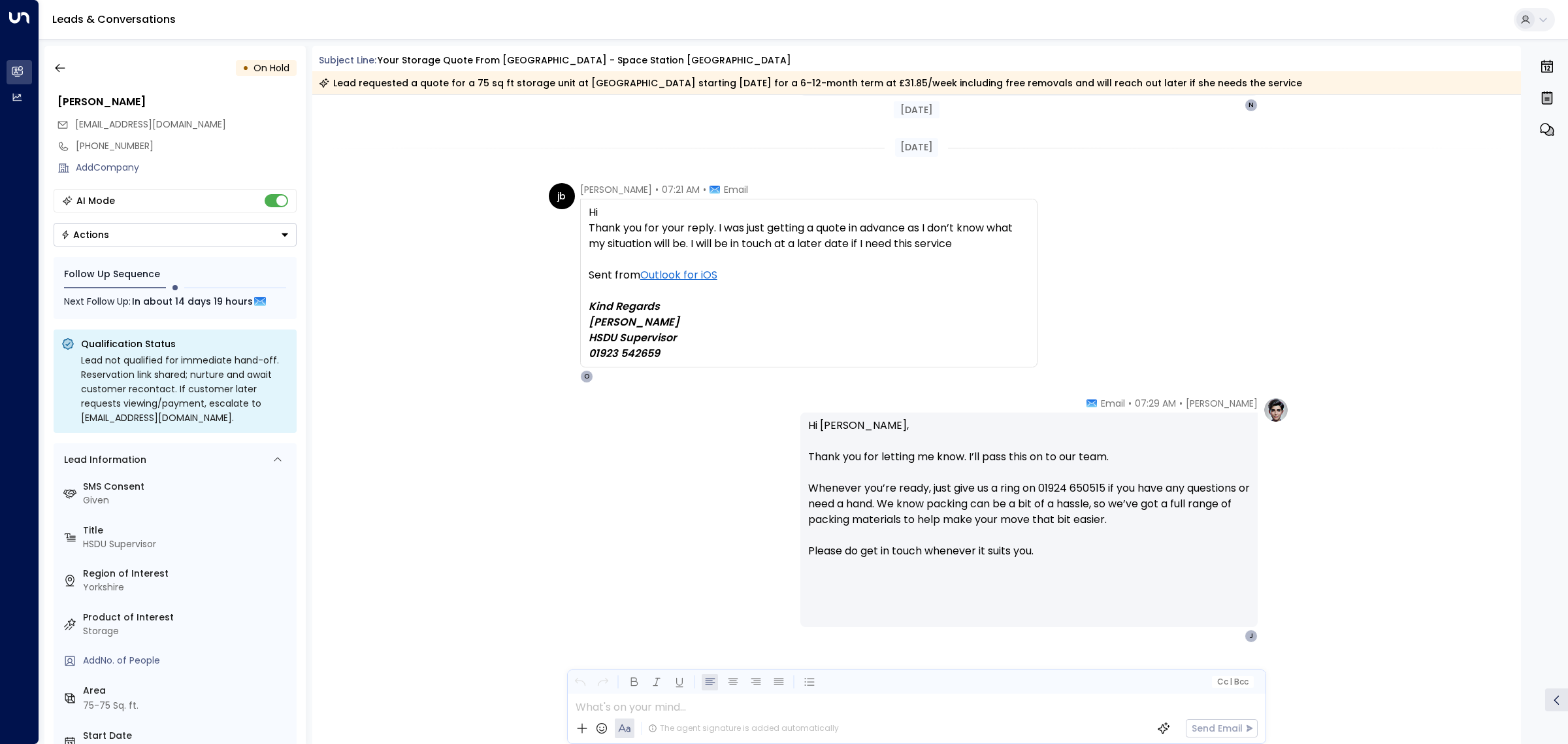
scroll to position [980, 0]
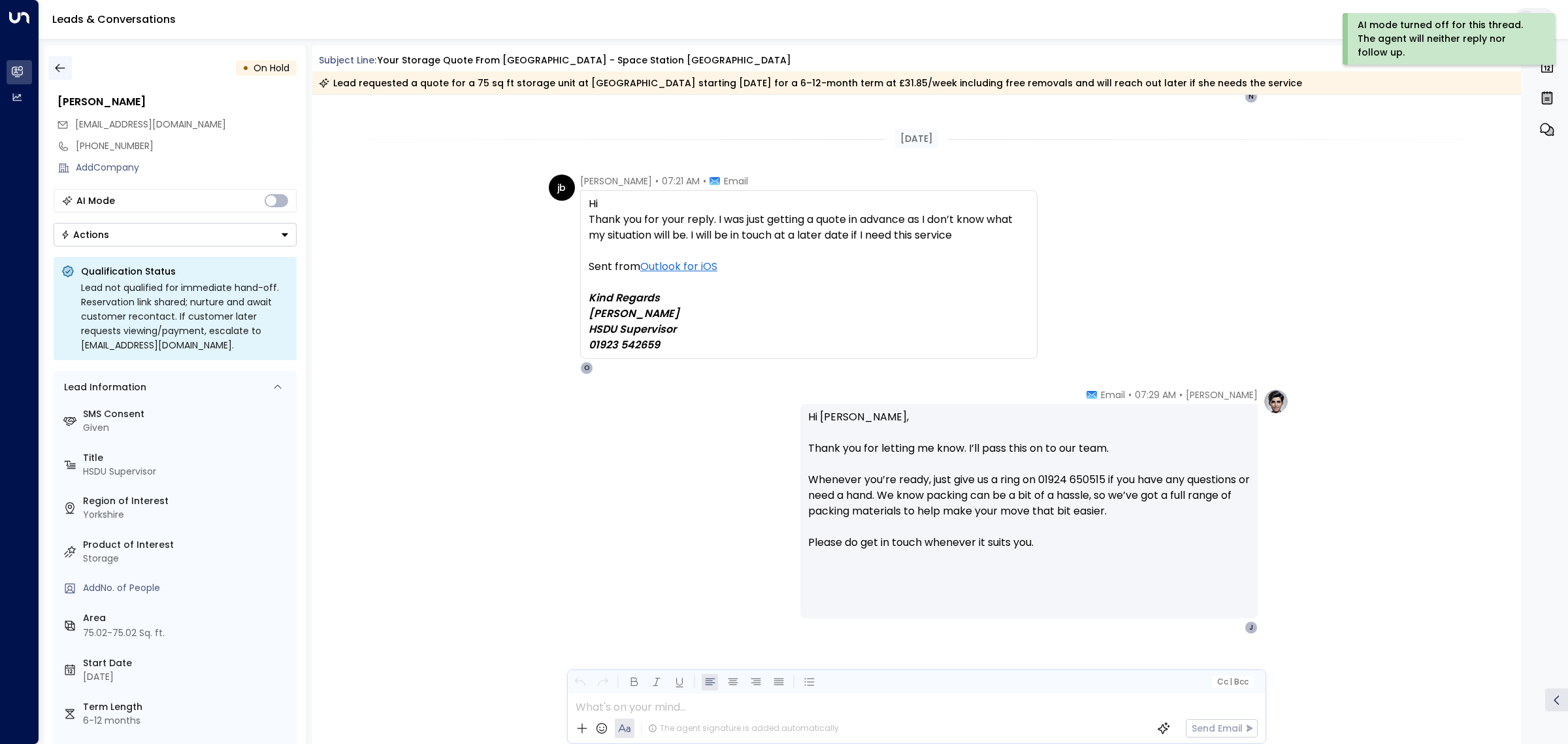
click at [62, 65] on icon "button" at bounding box center [59, 68] width 13 height 13
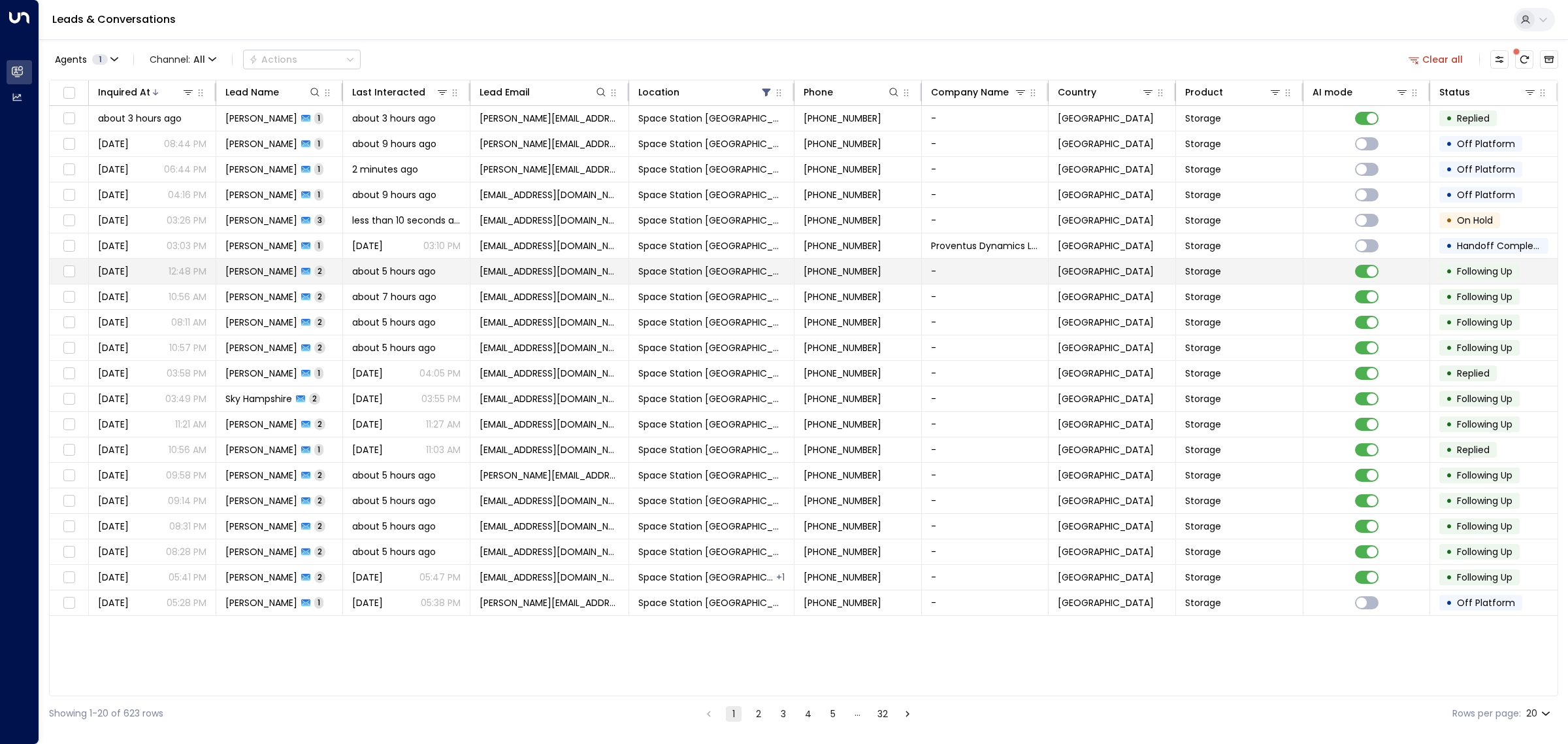
click at [313, 267] on td "Sarah Croft 2" at bounding box center [280, 271] width 128 height 25
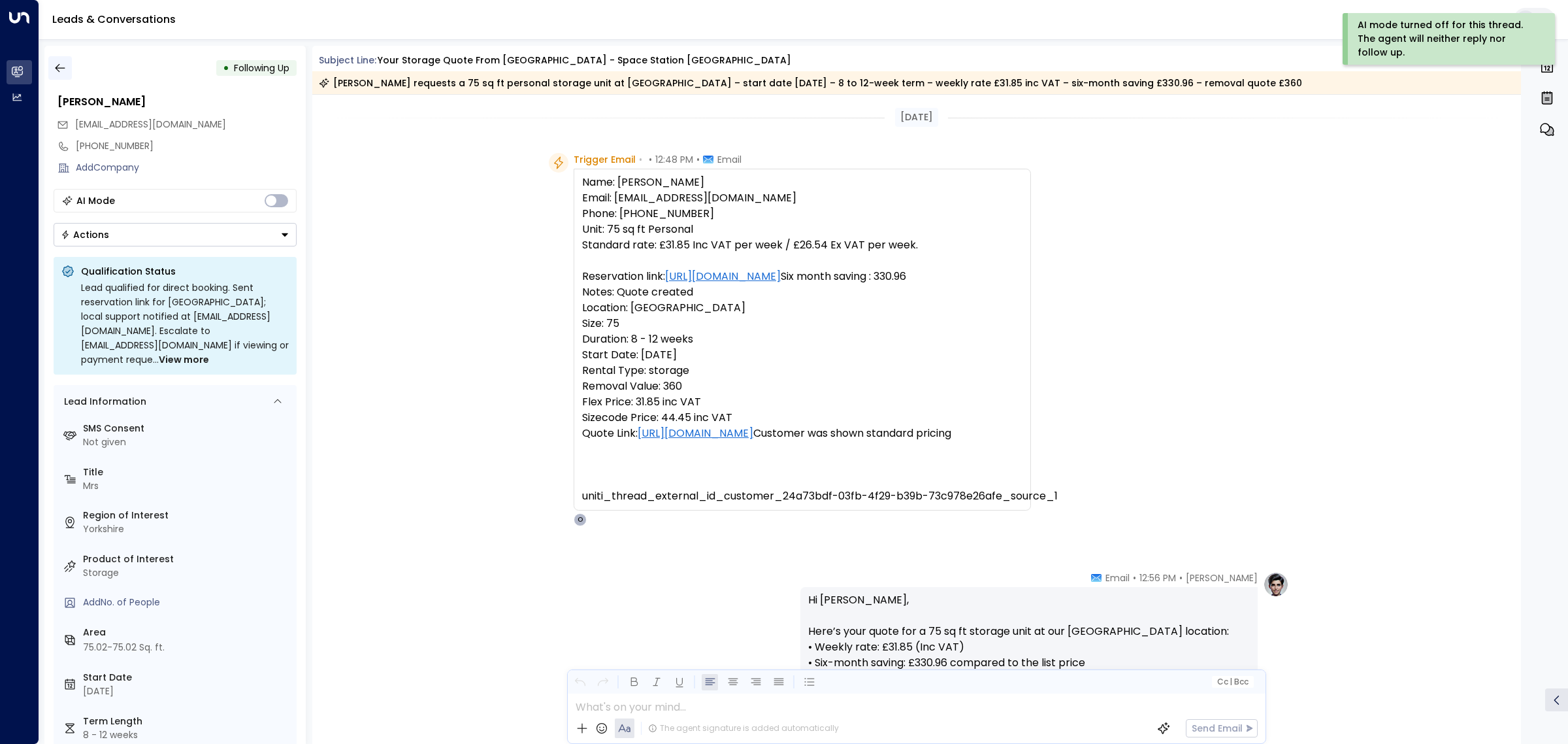
click at [58, 63] on icon "button" at bounding box center [59, 68] width 13 height 13
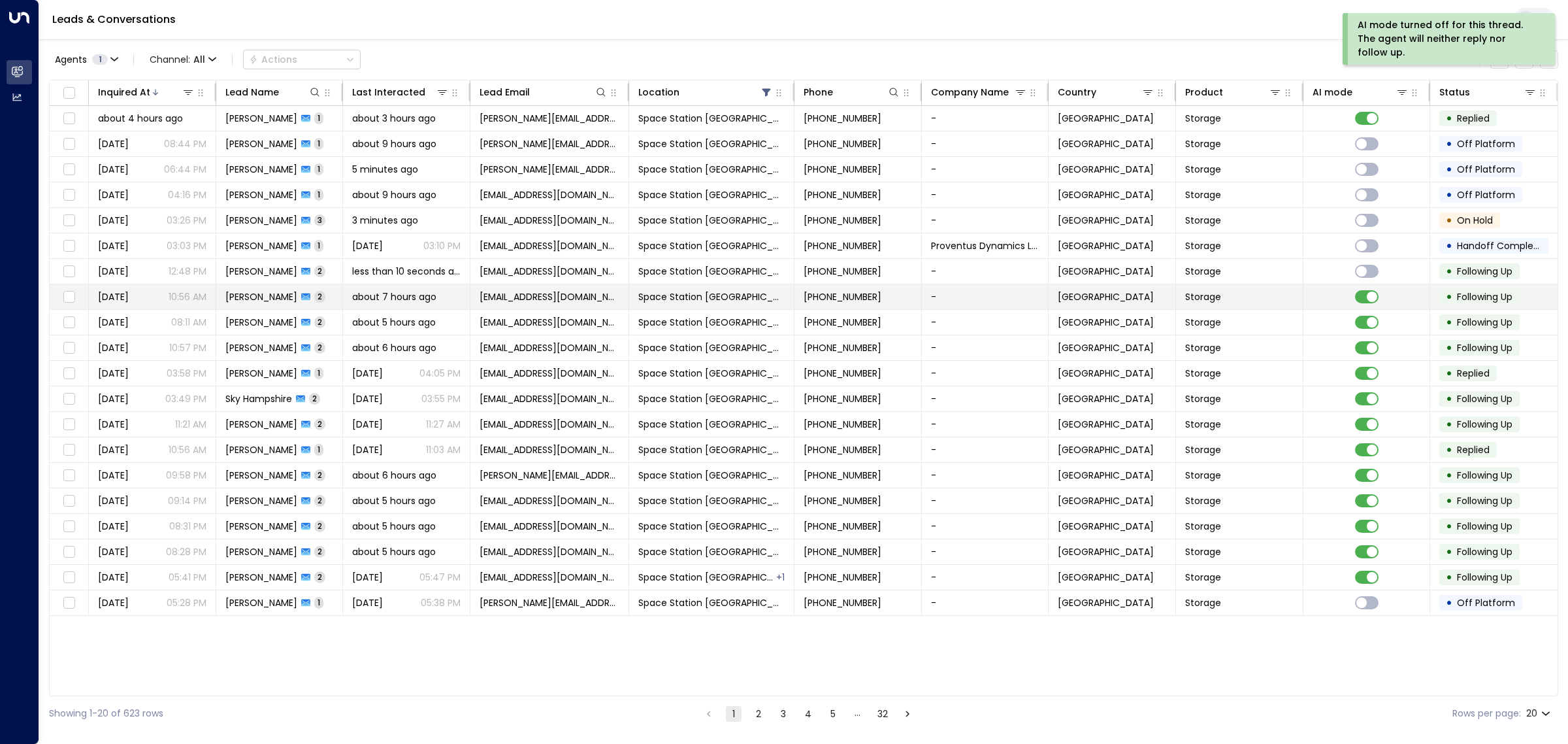
click at [283, 298] on span "Steven Parker" at bounding box center [261, 296] width 72 height 13
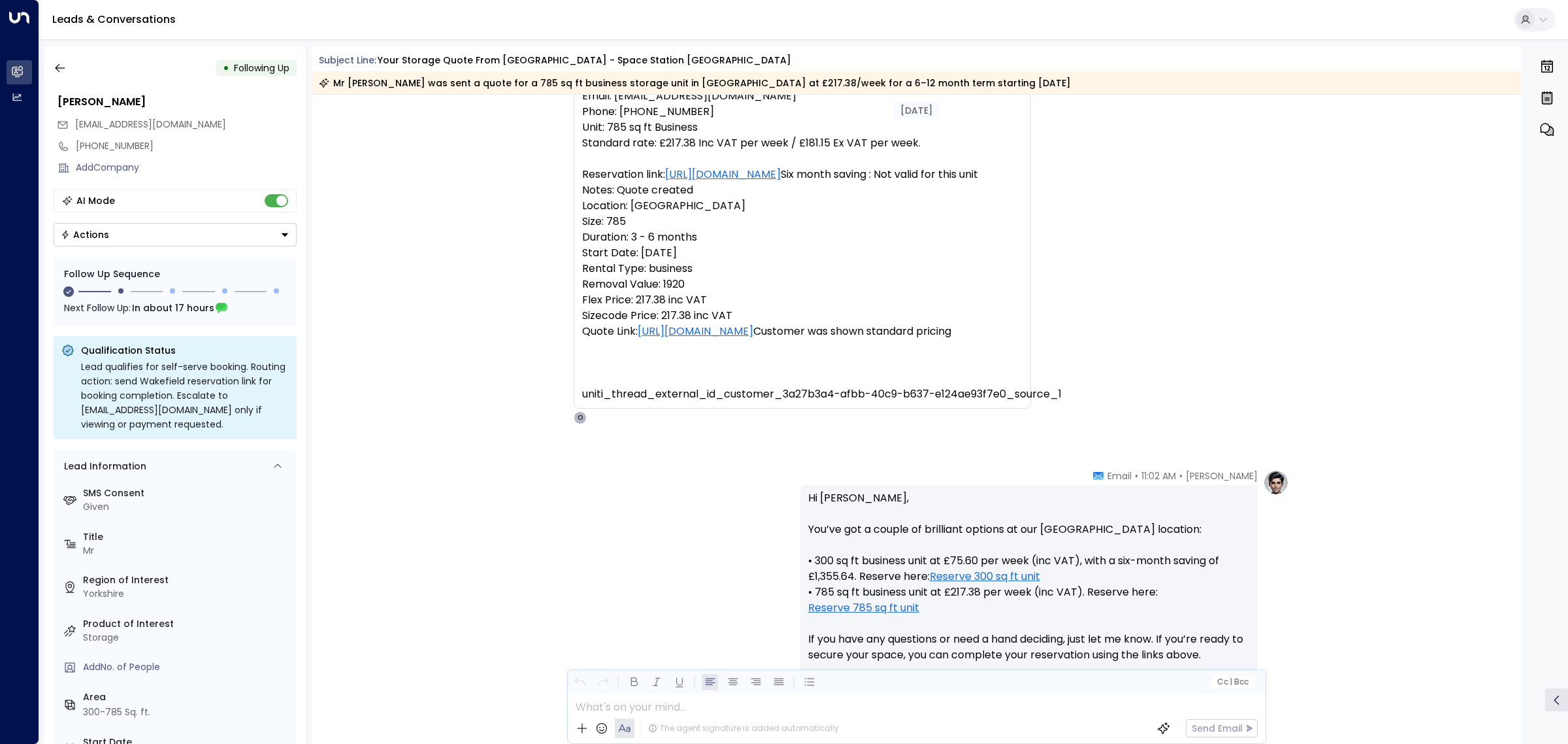
scroll to position [66, 0]
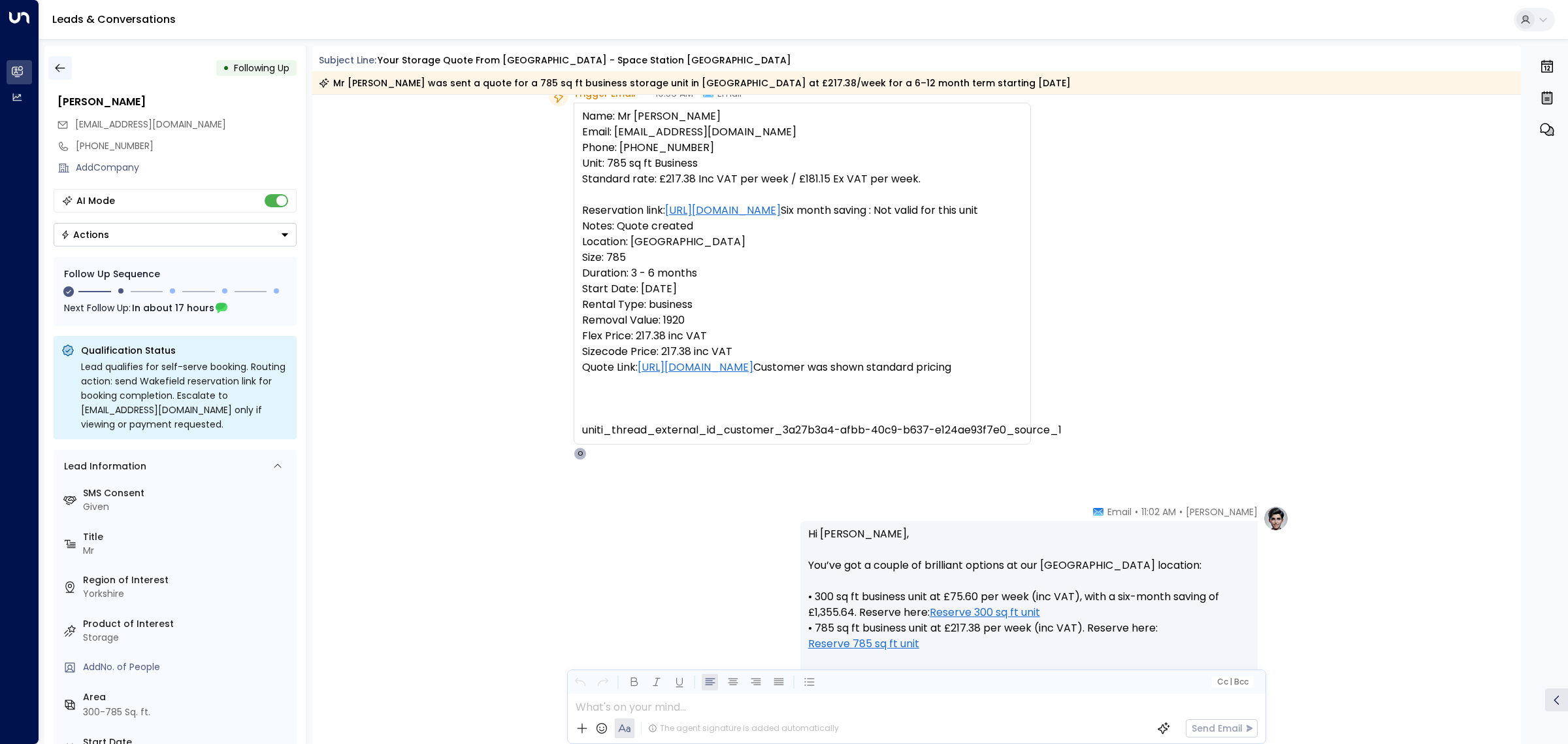
click at [65, 69] on icon "button" at bounding box center [59, 68] width 13 height 13
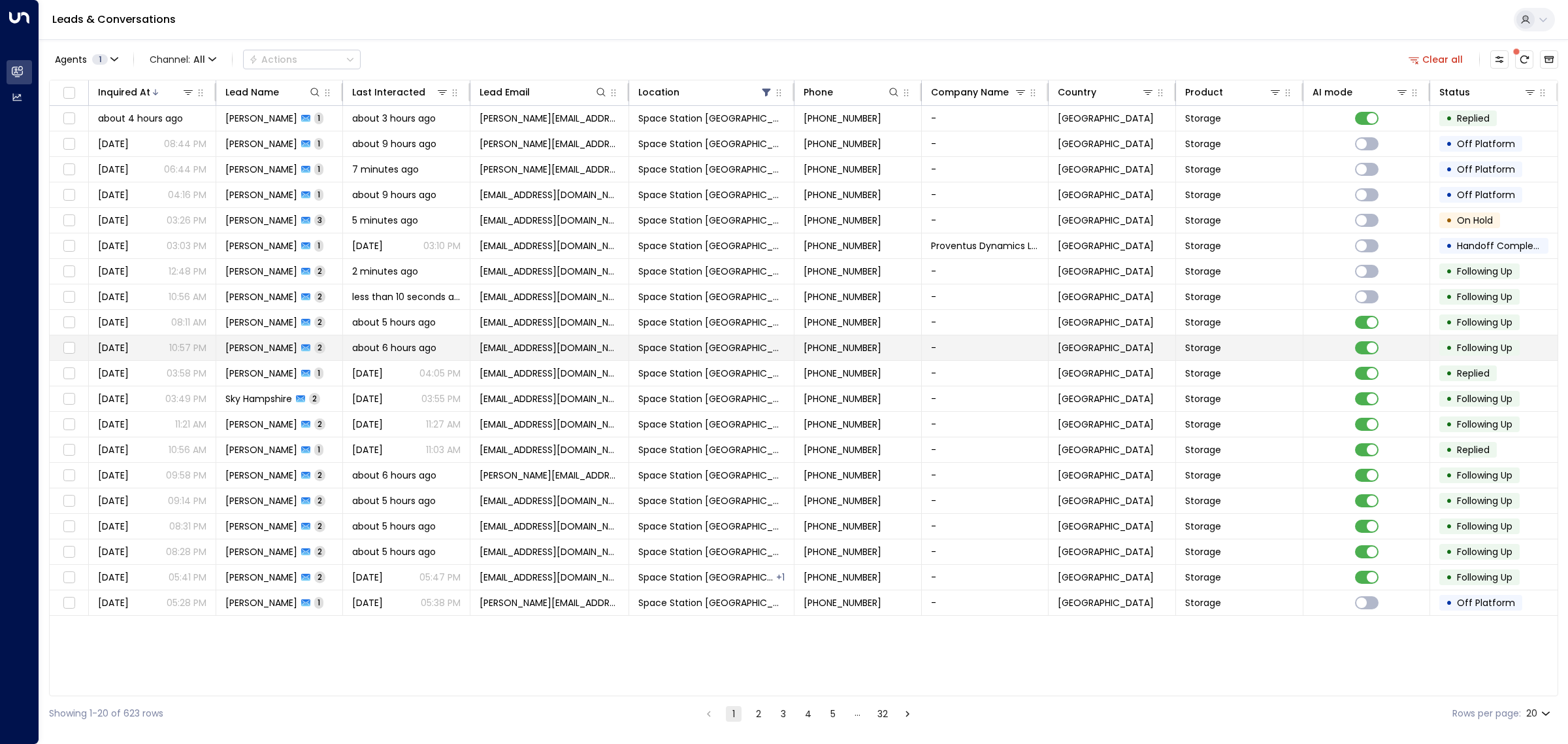
click at [314, 351] on span "2" at bounding box center [319, 347] width 11 height 11
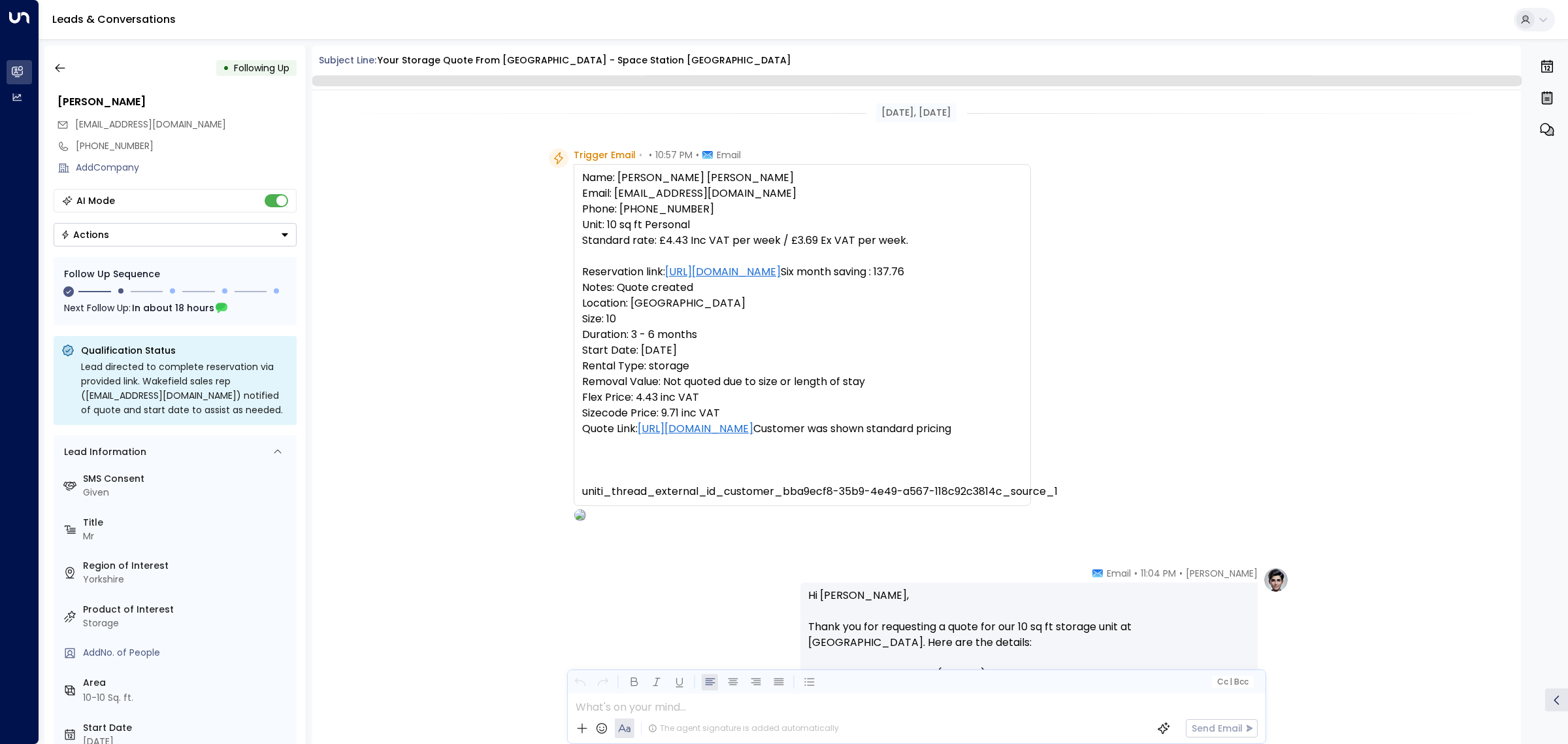
scroll to position [782, 0]
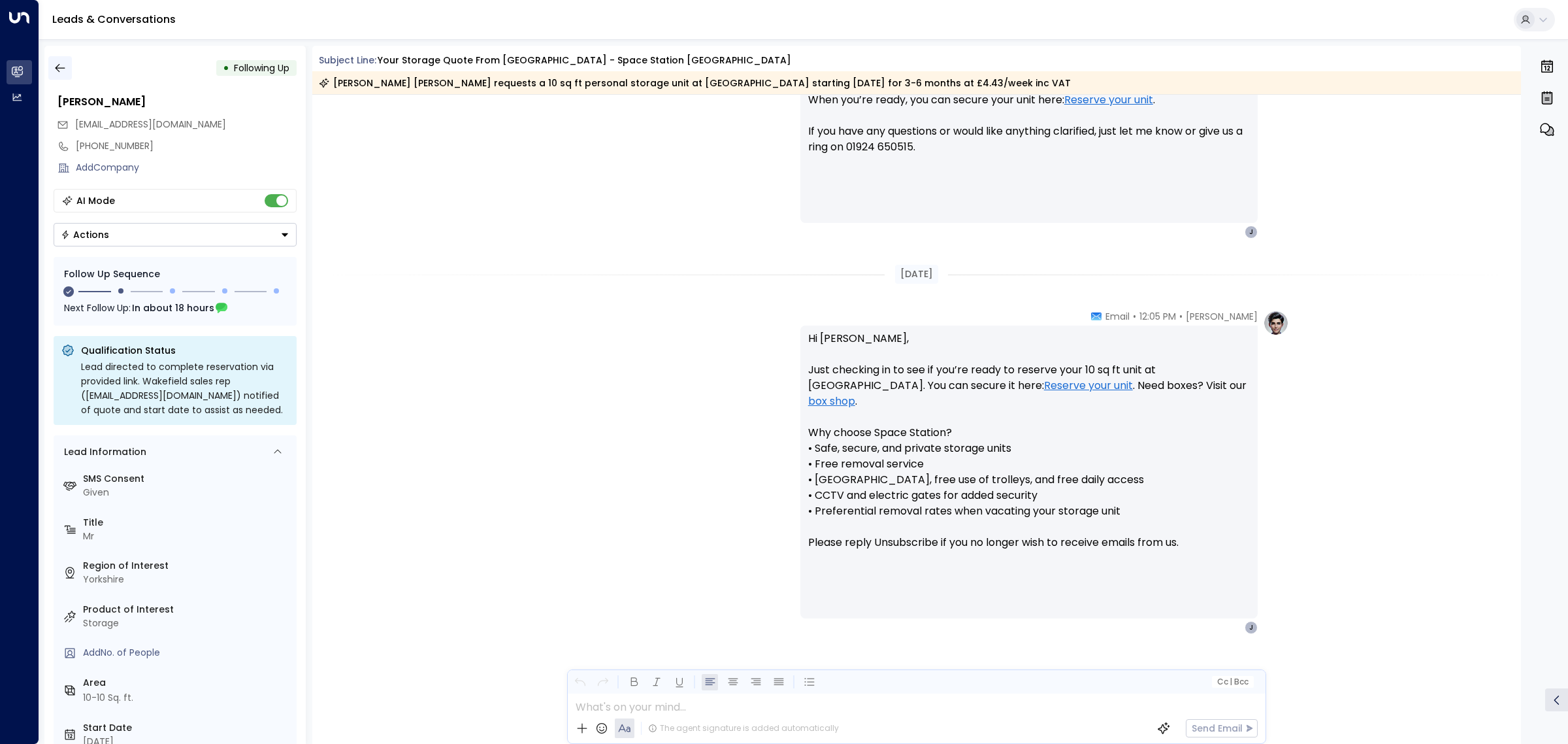
click at [62, 70] on icon "button" at bounding box center [59, 68] width 13 height 13
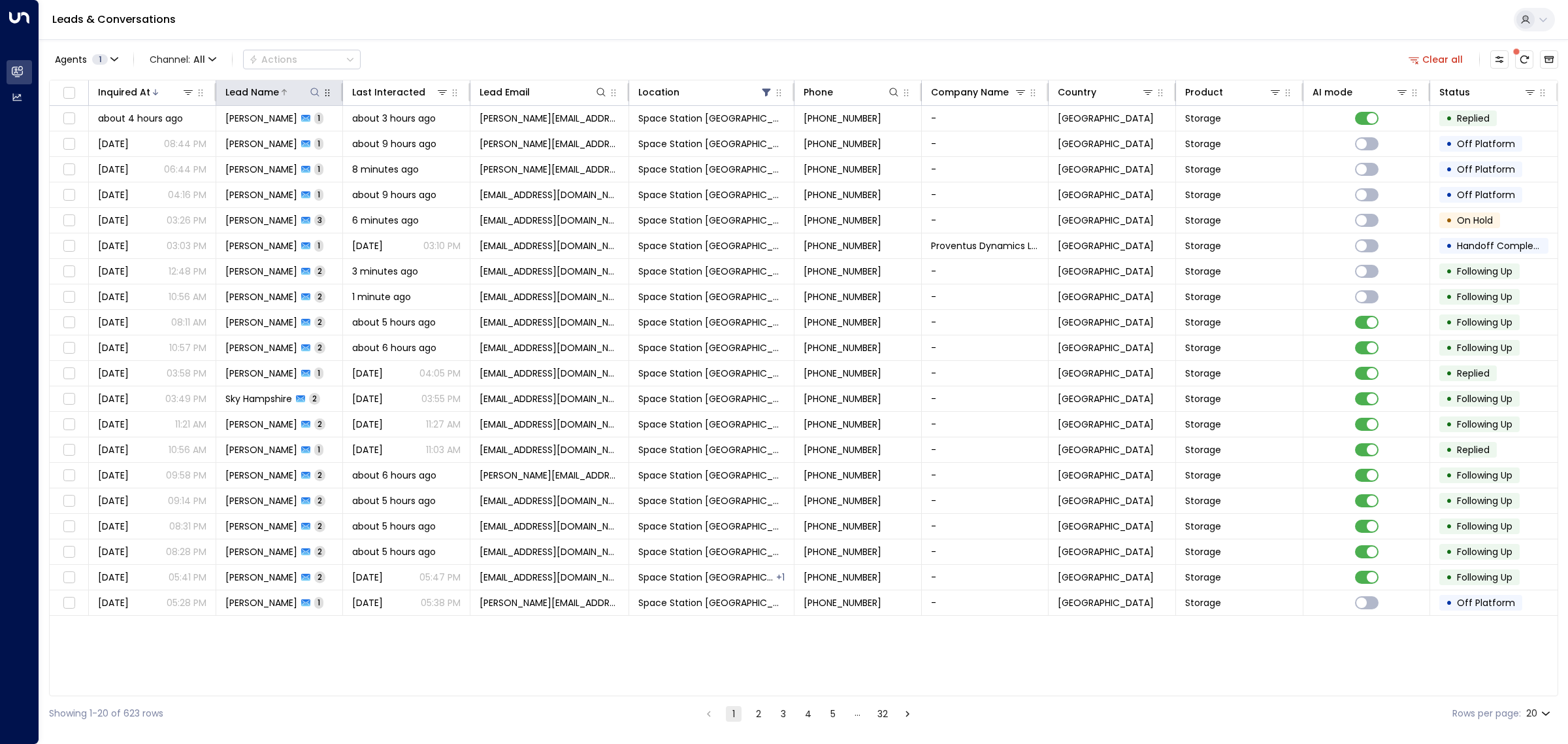
click at [315, 93] on icon at bounding box center [315, 92] width 11 height 11
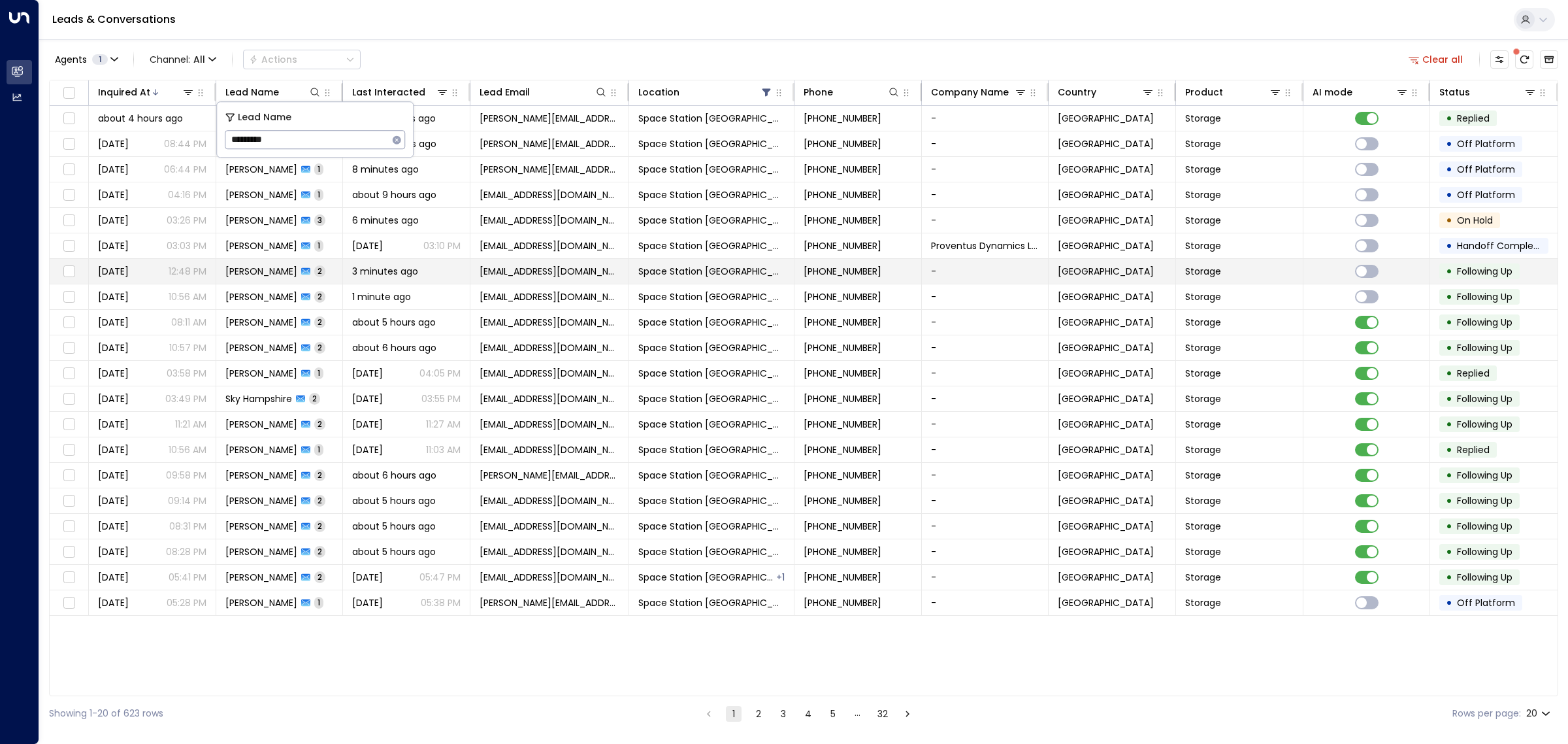
type input "*********"
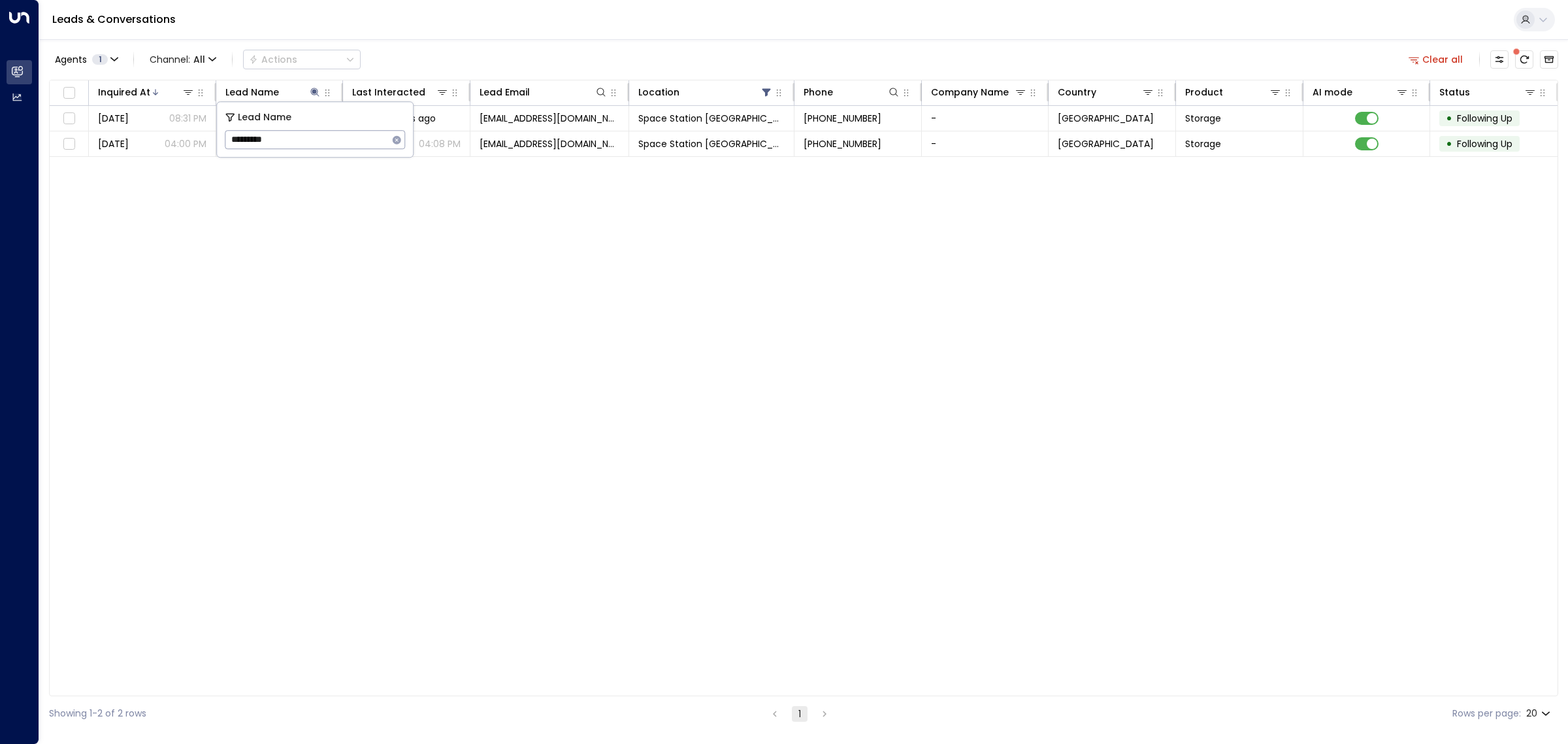
click at [516, 201] on div "Inquired At Lead Name Last Interacted Lead Email Location Phone Company Name Co…" at bounding box center [803, 388] width 1509 height 616
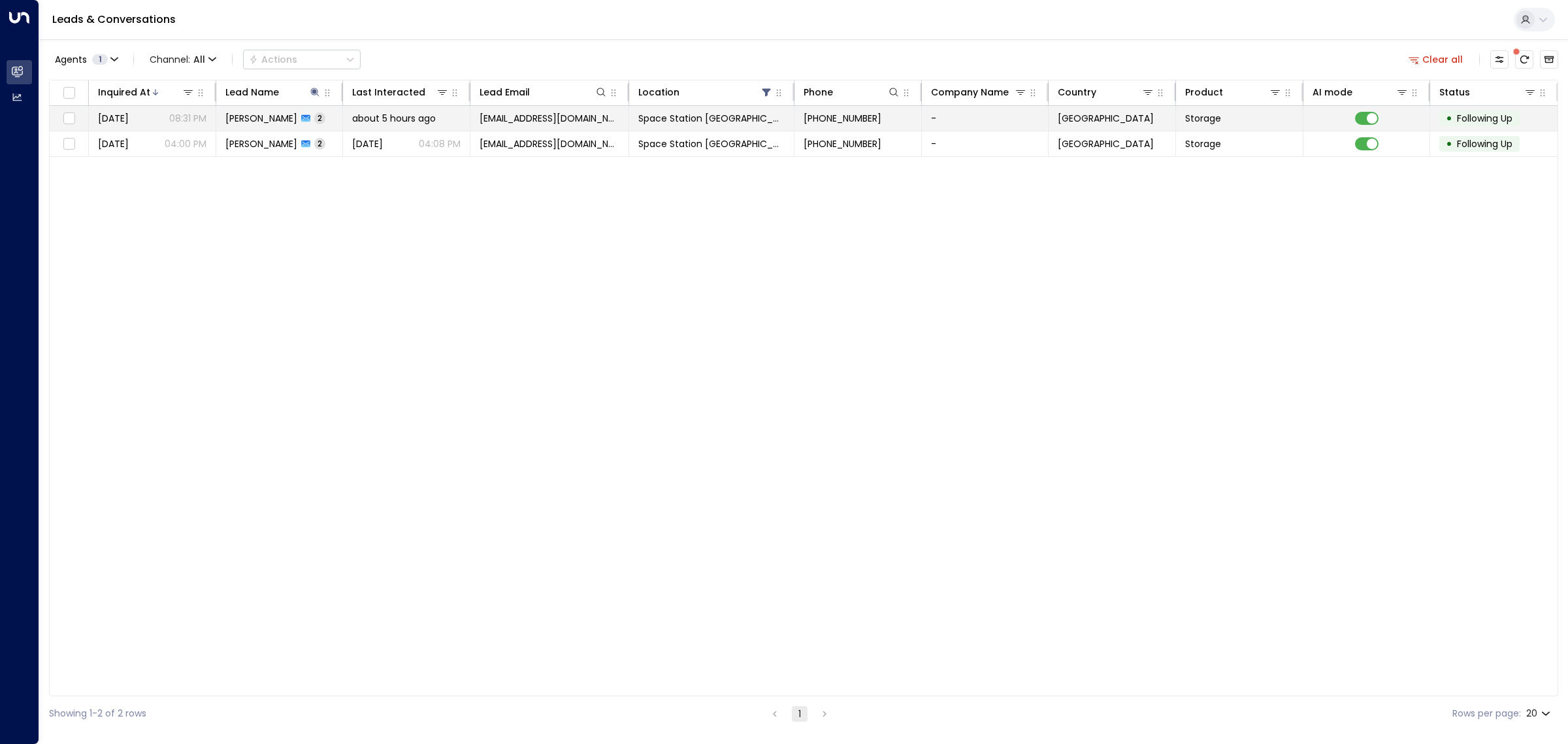
click at [567, 126] on td "lightfootda@googlemail.com" at bounding box center [549, 118] width 159 height 25
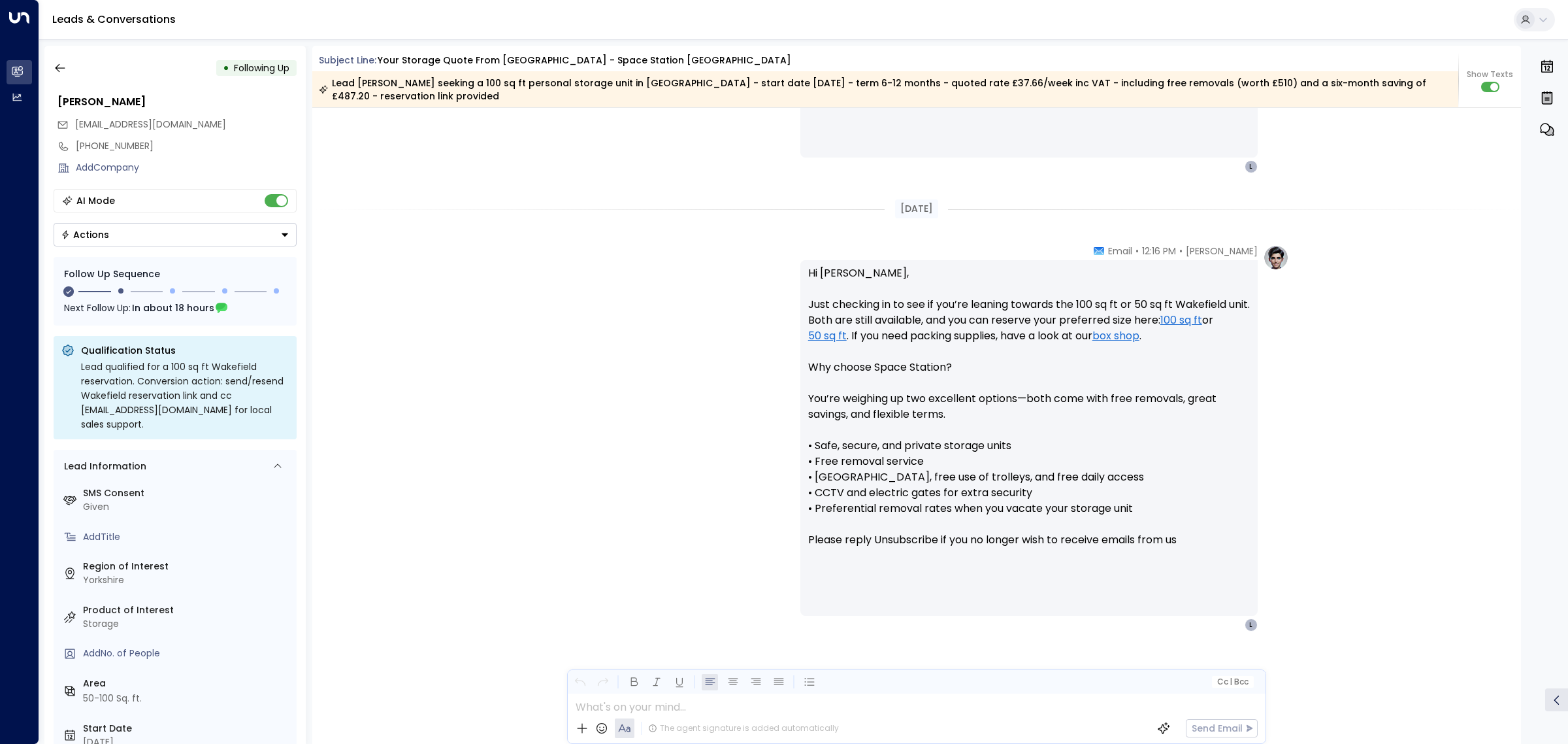
scroll to position [203, 0]
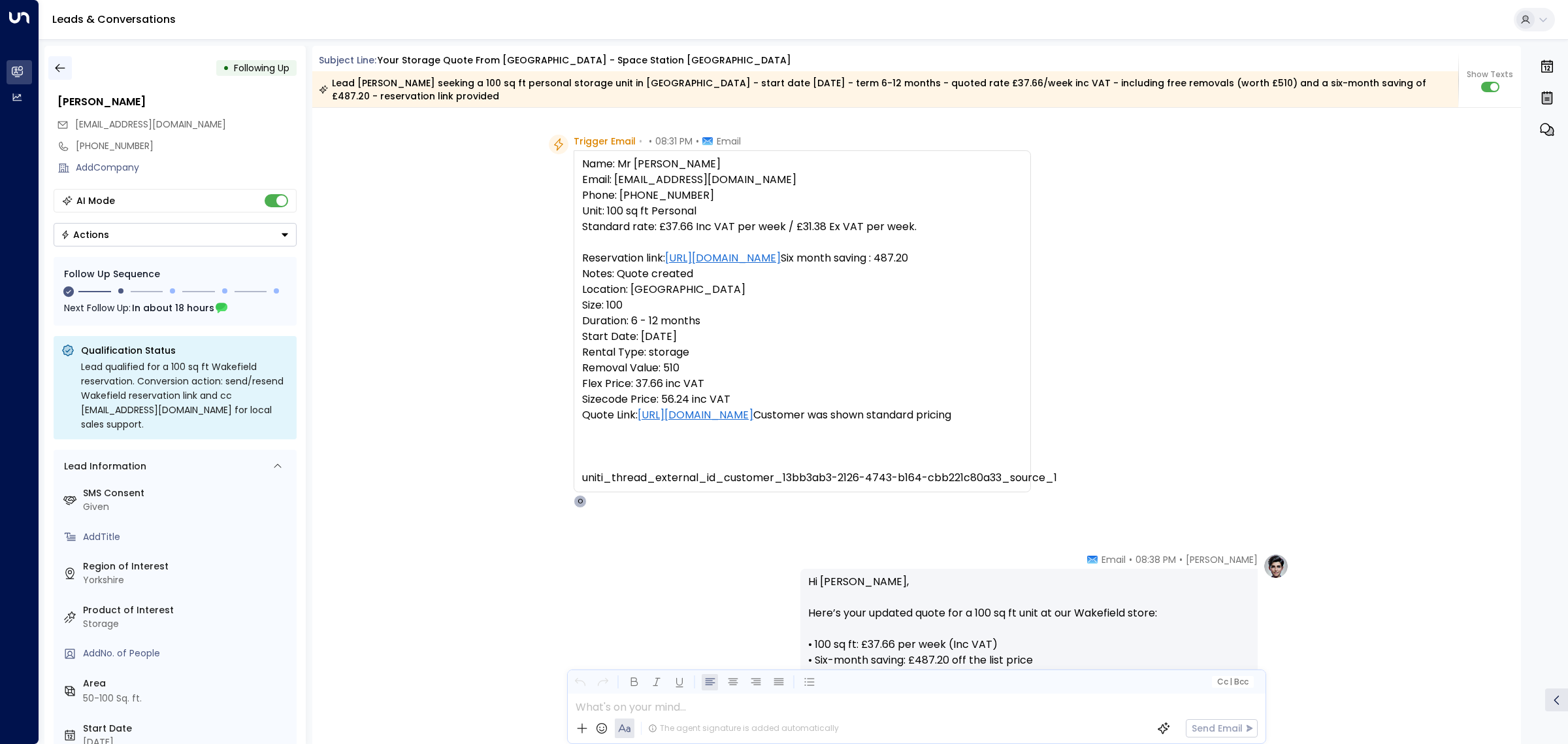
click at [56, 73] on icon "button" at bounding box center [59, 68] width 13 height 13
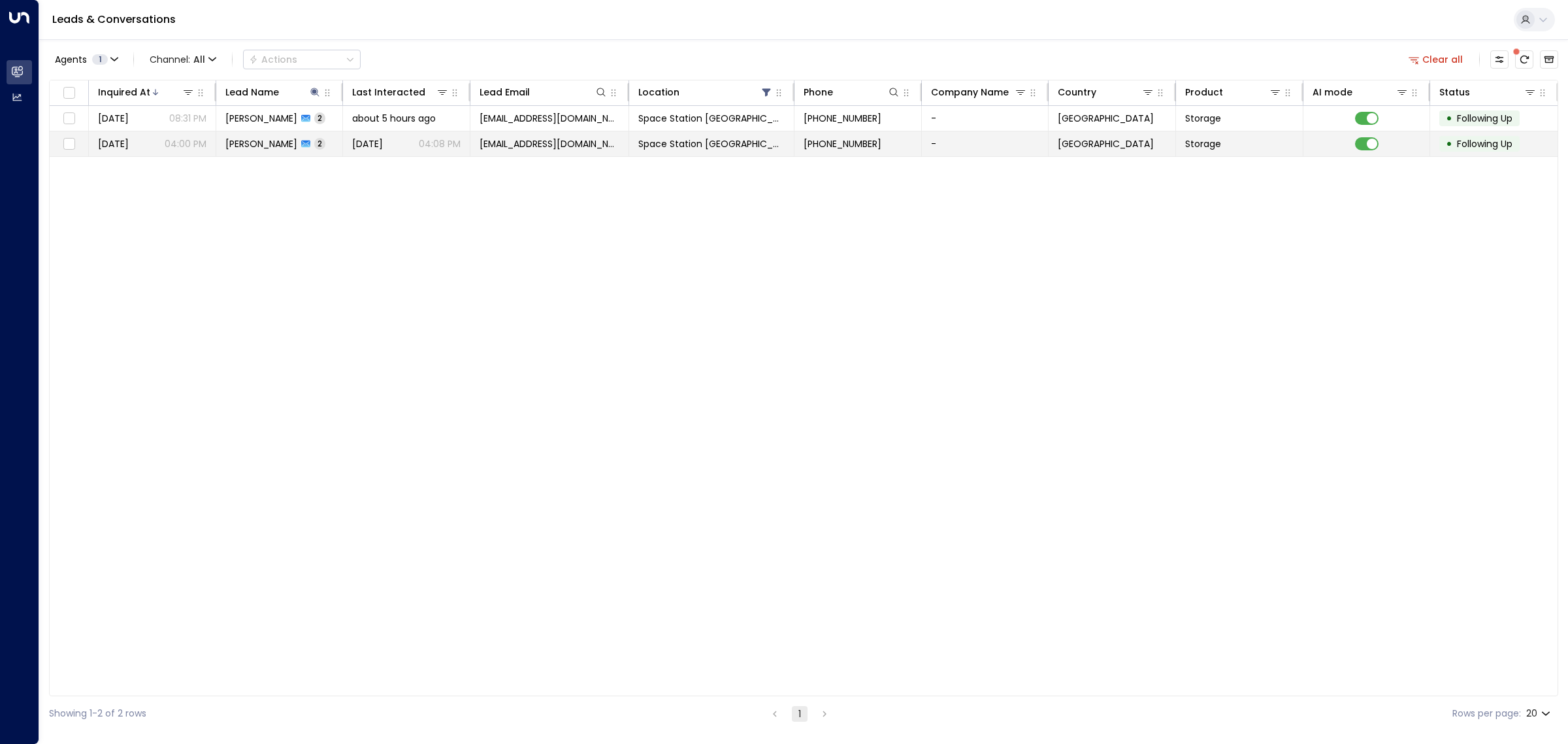
click at [524, 145] on span "lightfootda@googlemail.com" at bounding box center [549, 144] width 140 height 13
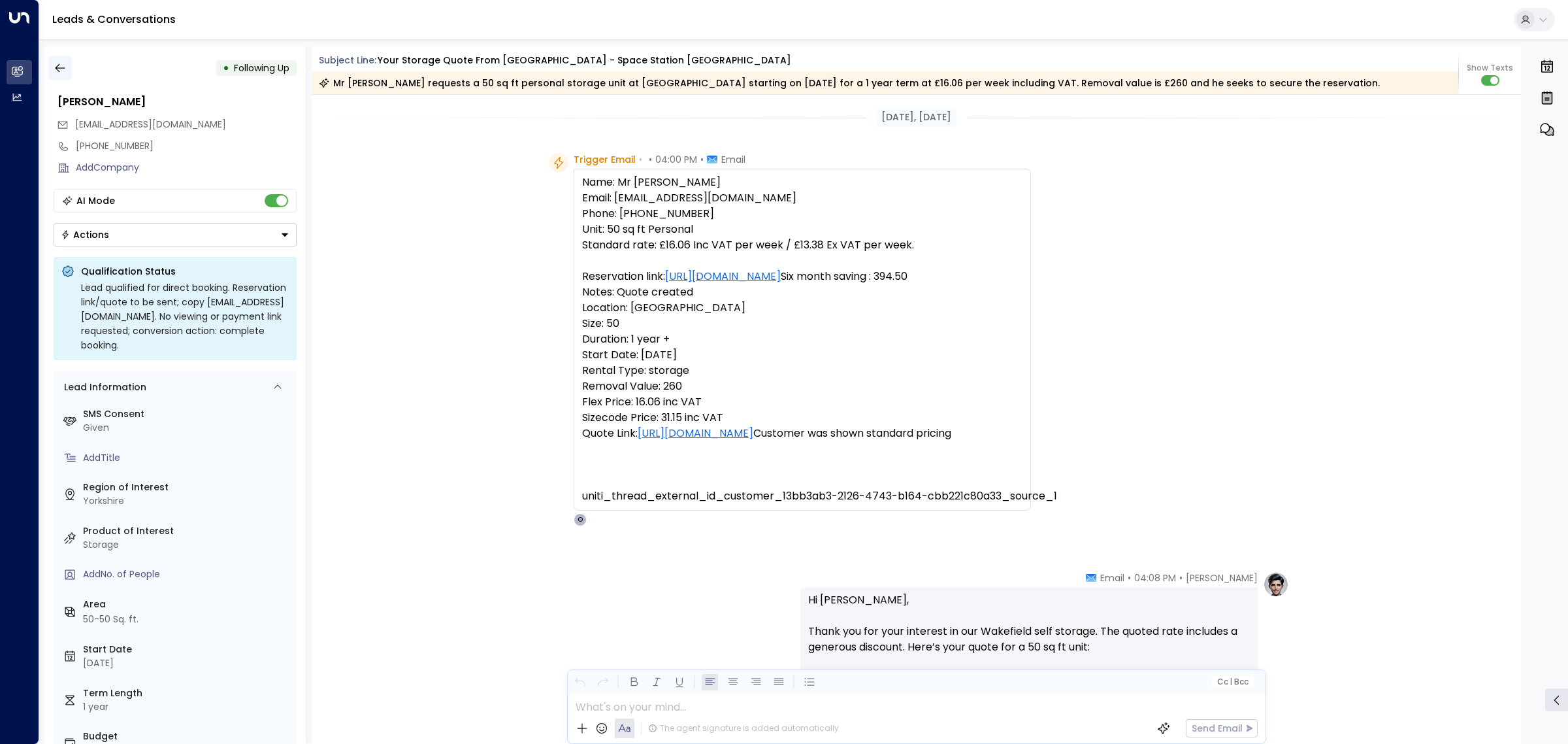
click at [66, 69] on icon "button" at bounding box center [59, 68] width 13 height 13
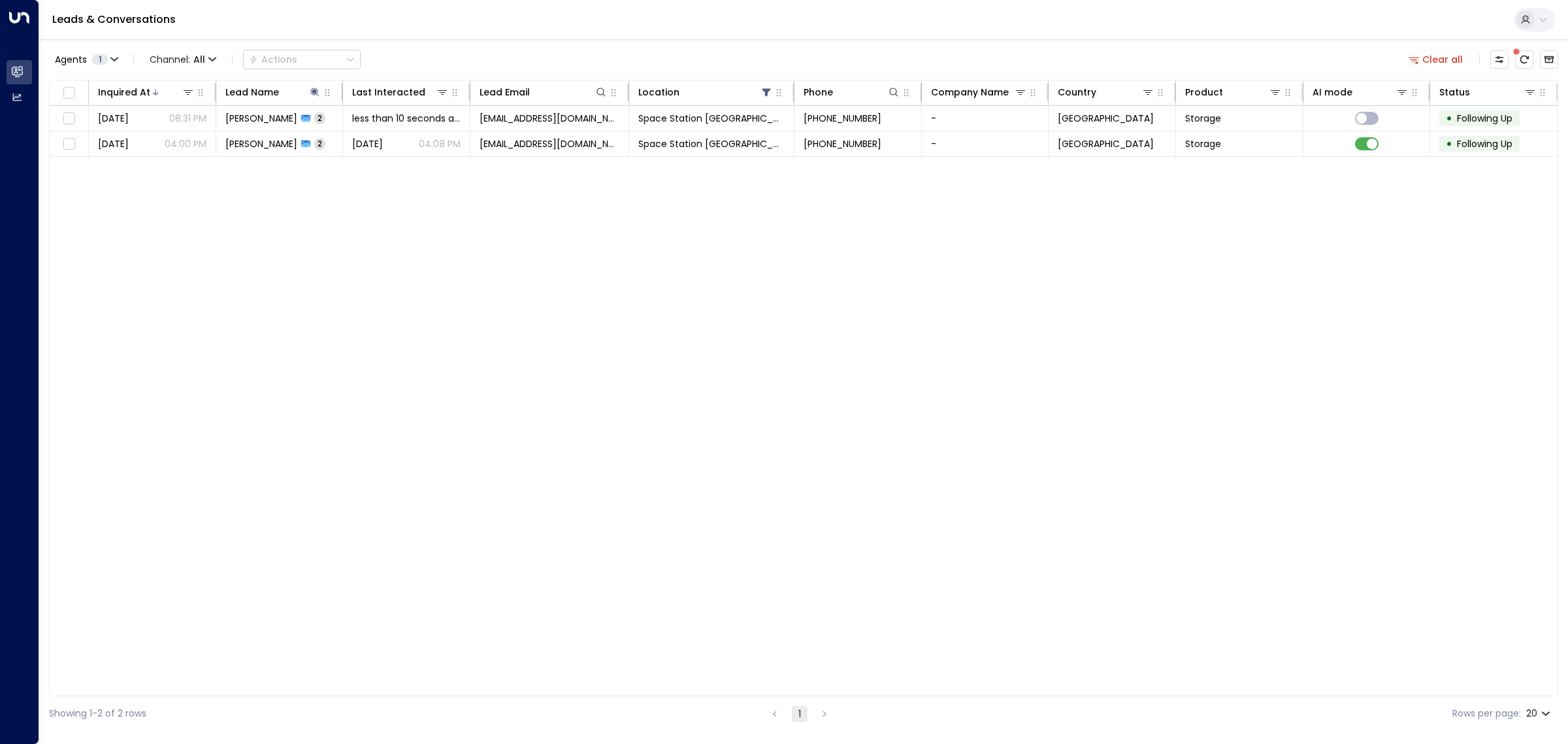
click at [836, 247] on div "Inquired At Lead Name Last Interacted Lead Email Location Phone Company Name Co…" at bounding box center [803, 388] width 1509 height 616
click at [310, 89] on icon at bounding box center [315, 92] width 11 height 11
click at [397, 136] on icon "button" at bounding box center [397, 139] width 8 height 8
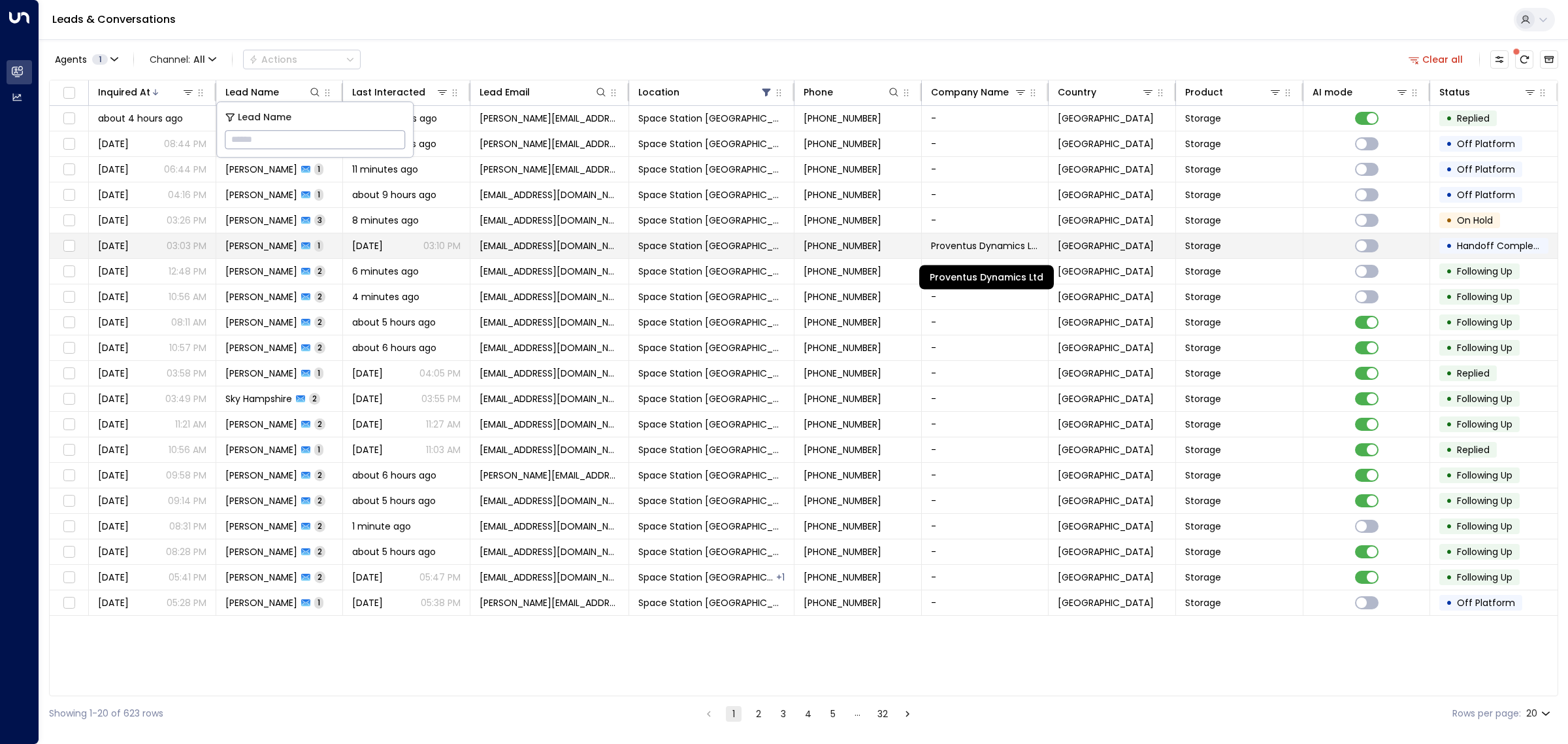
click at [970, 248] on span "Proventus Dynamics Ltd" at bounding box center [985, 245] width 108 height 13
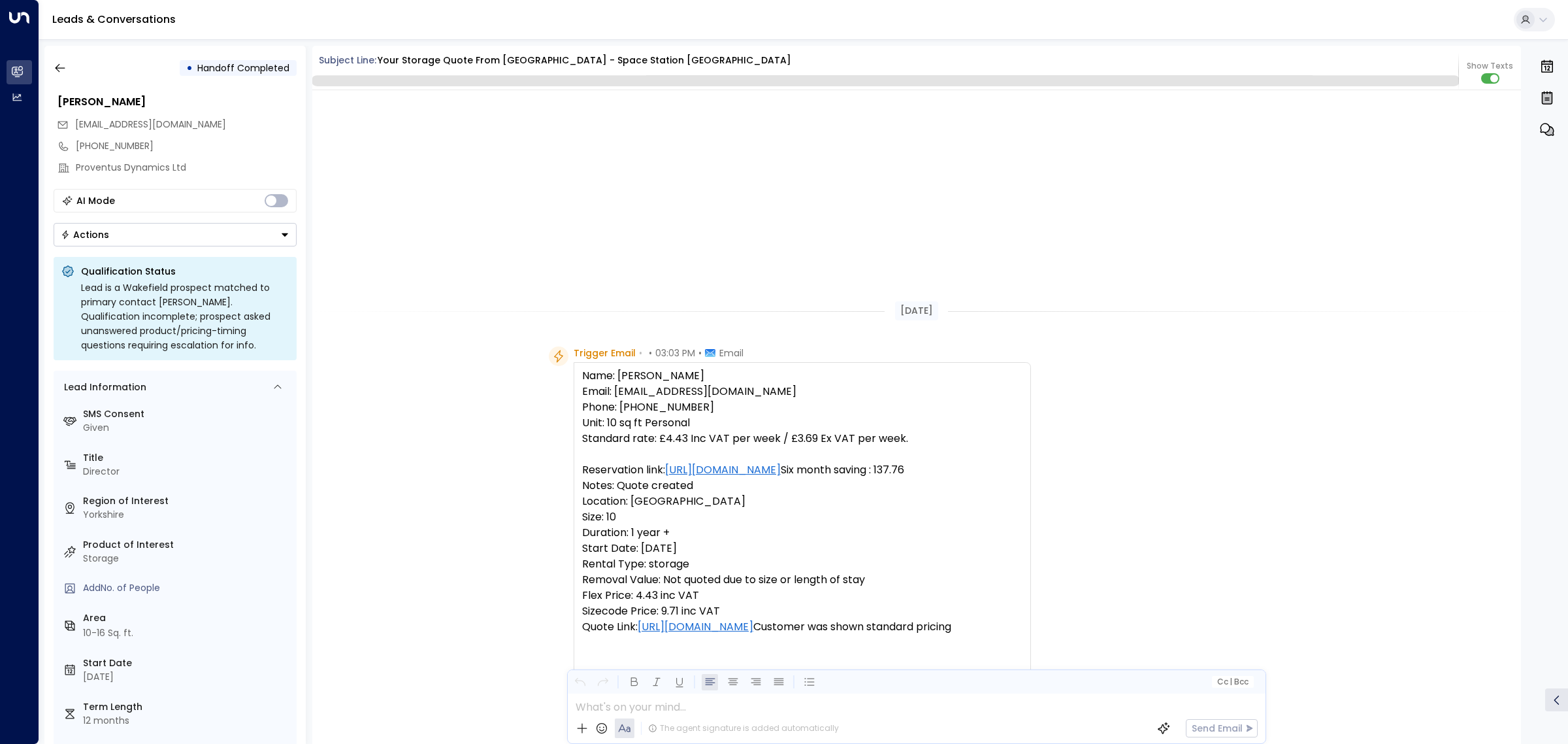
scroll to position [437, 0]
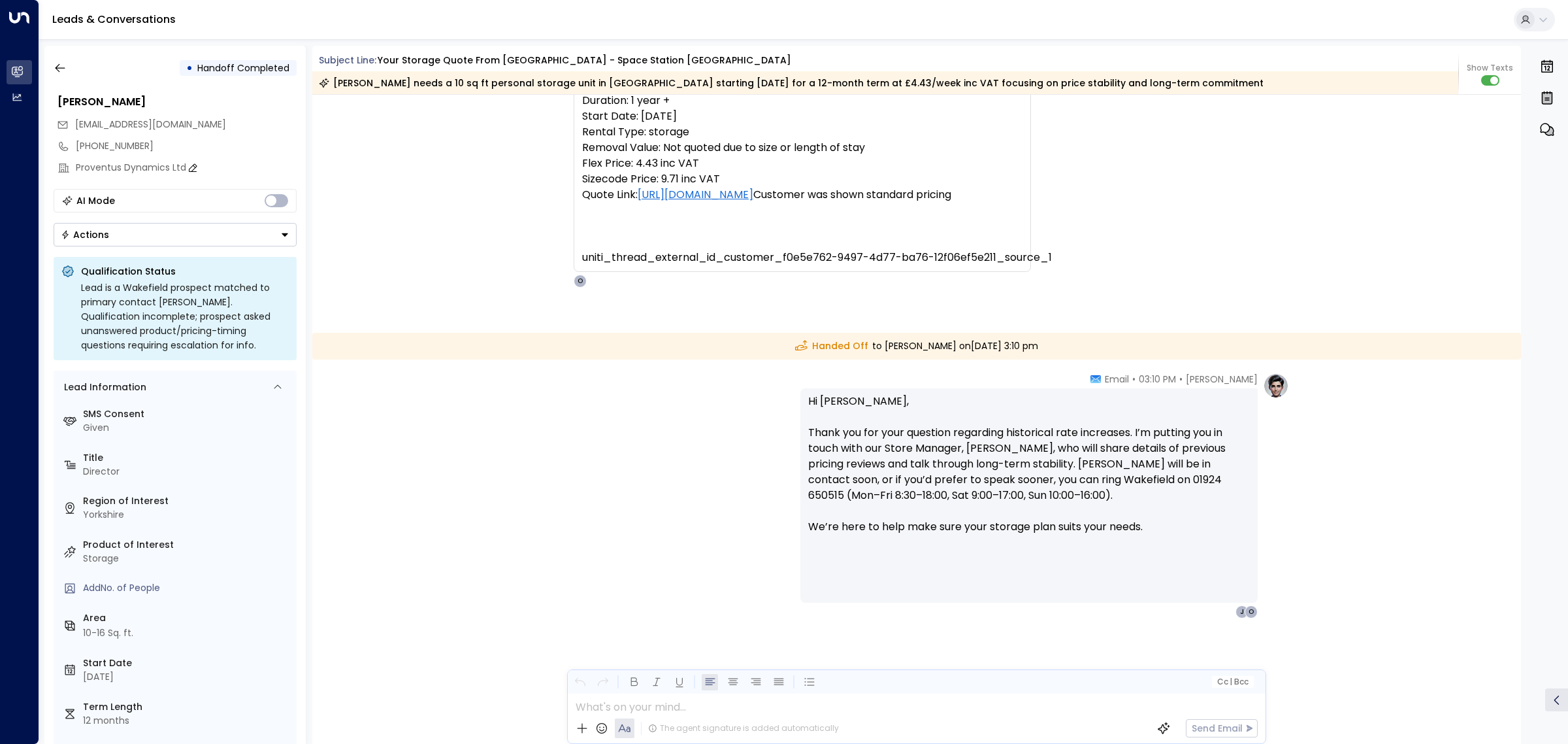
click at [158, 168] on div "Proventus Dynamics Ltd" at bounding box center [186, 168] width 221 height 14
click at [158, 168] on input "**********" at bounding box center [184, 168] width 217 height 14
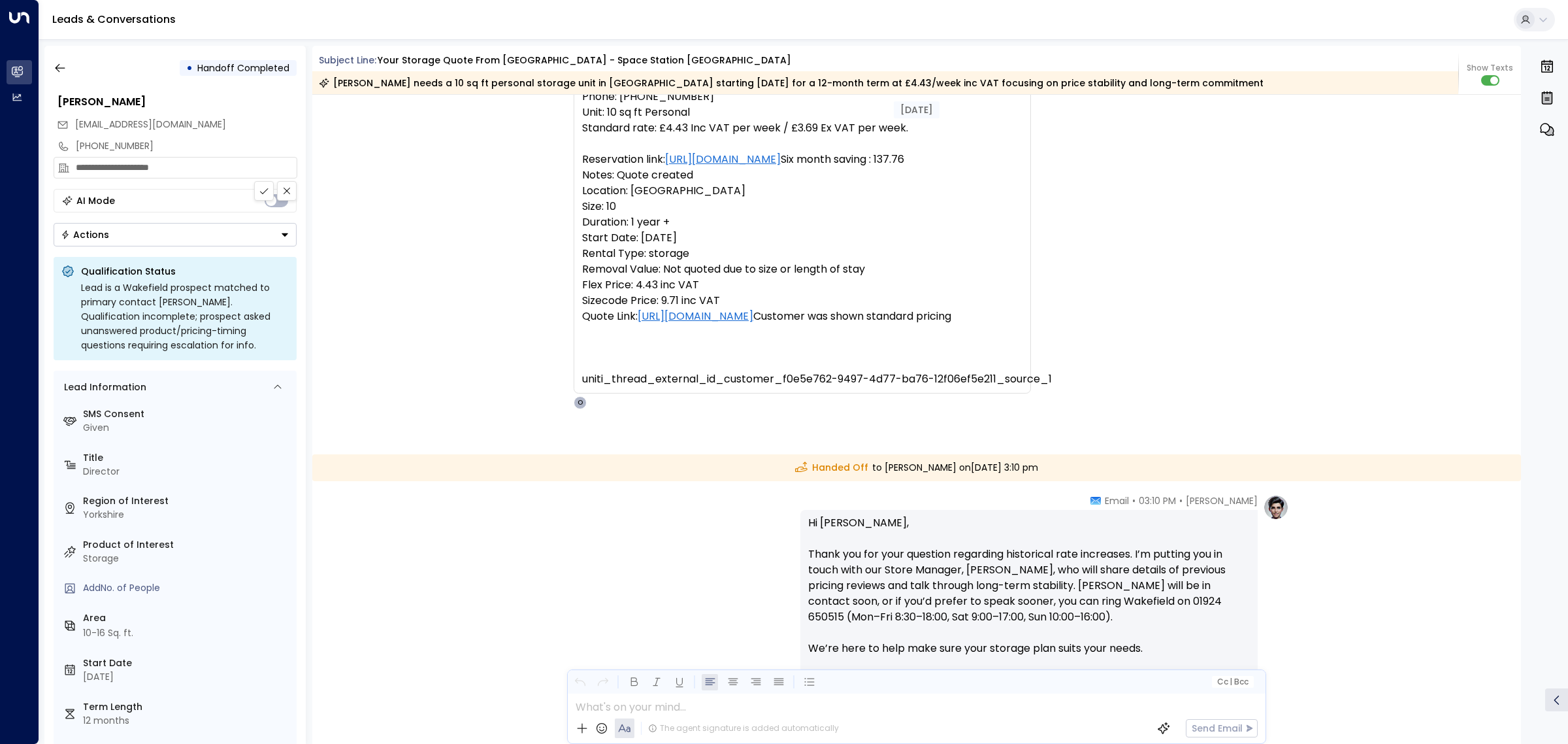
scroll to position [0, 0]
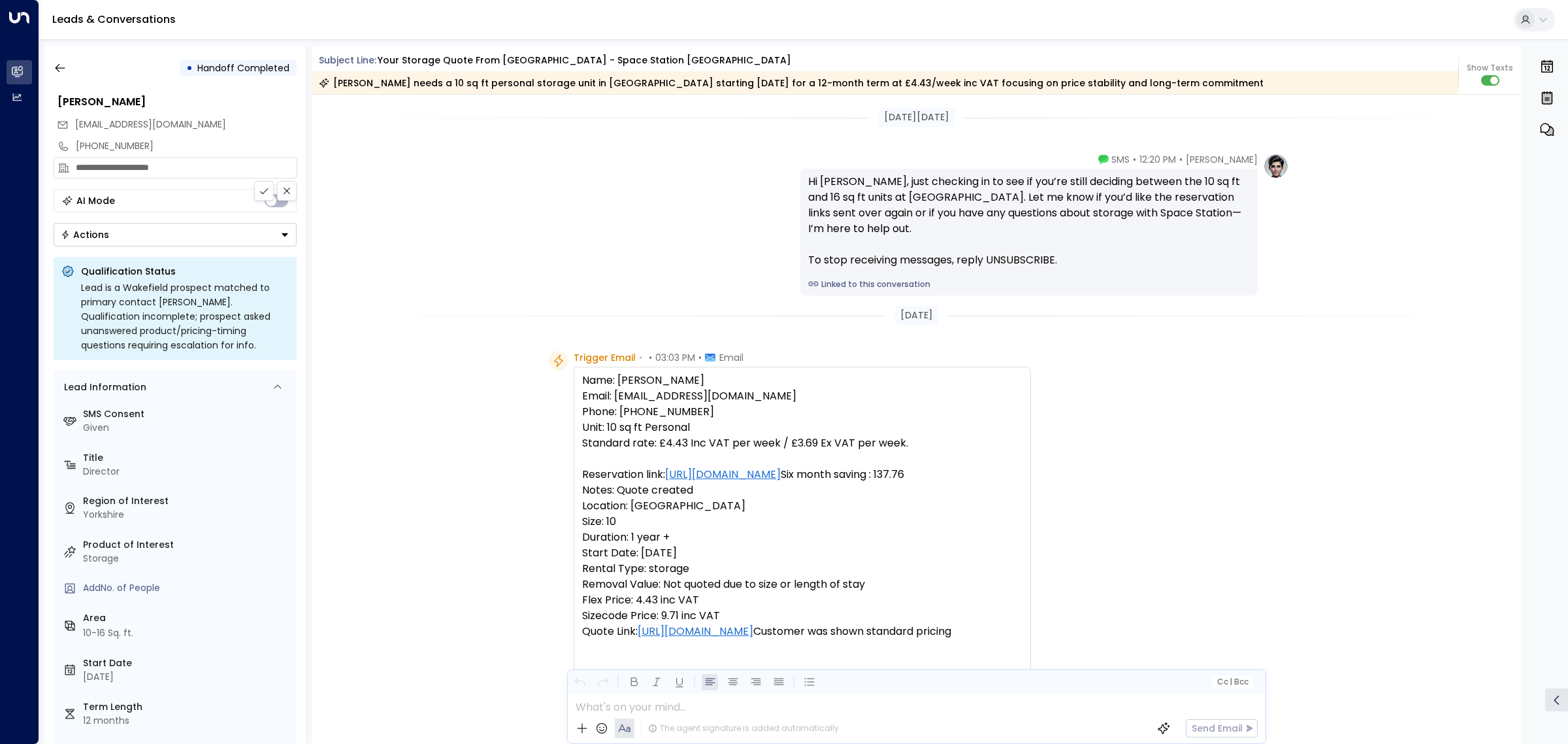
click at [556, 253] on div "Olivia Parker • 12:20 PM • SMS Hi Jacob, just checking in to see if you’re stil…" at bounding box center [916, 224] width 745 height 143
click at [56, 63] on icon "button" at bounding box center [59, 68] width 13 height 13
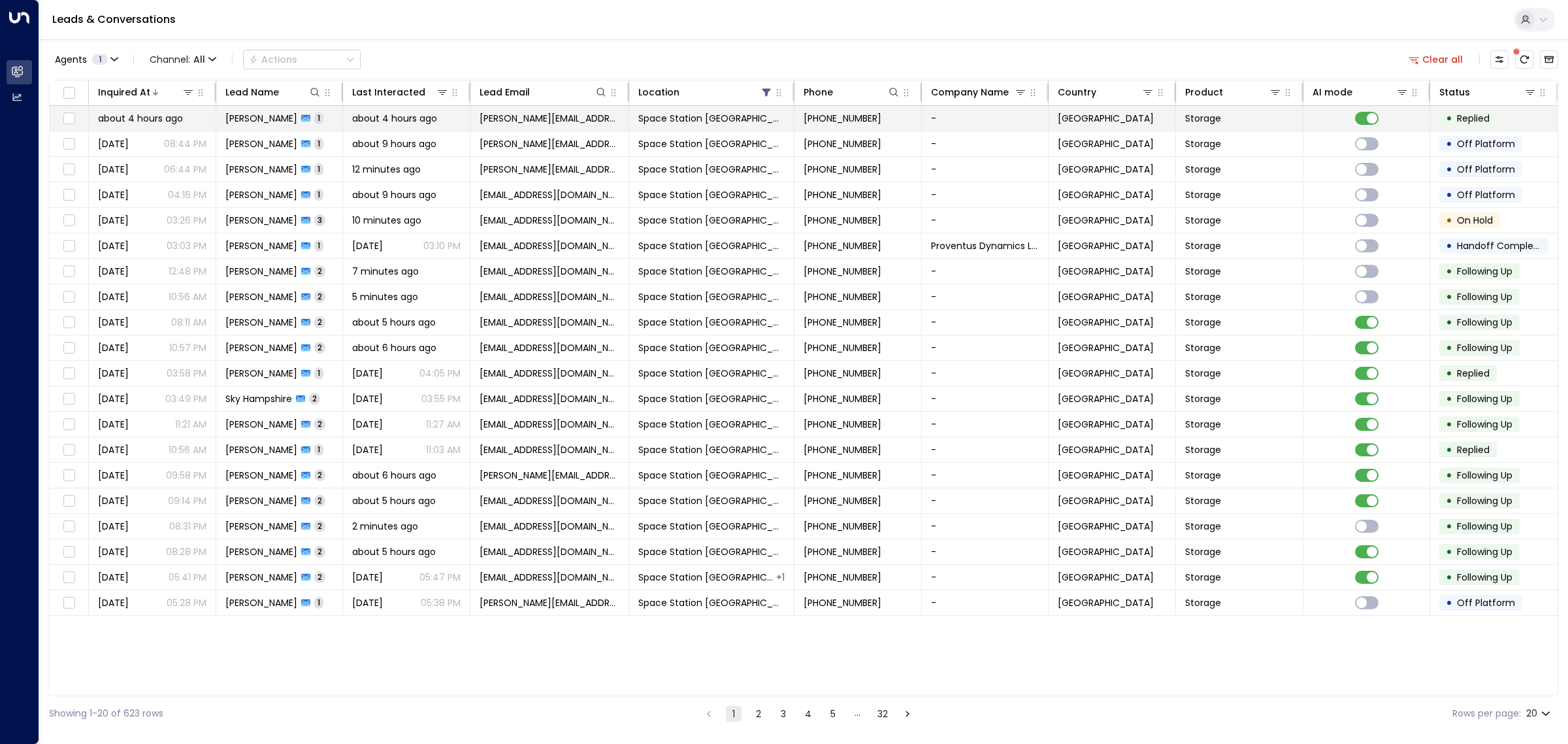
click at [586, 115] on span "kerry.wilkinson@hotmail.co.uk" at bounding box center [549, 118] width 140 height 13
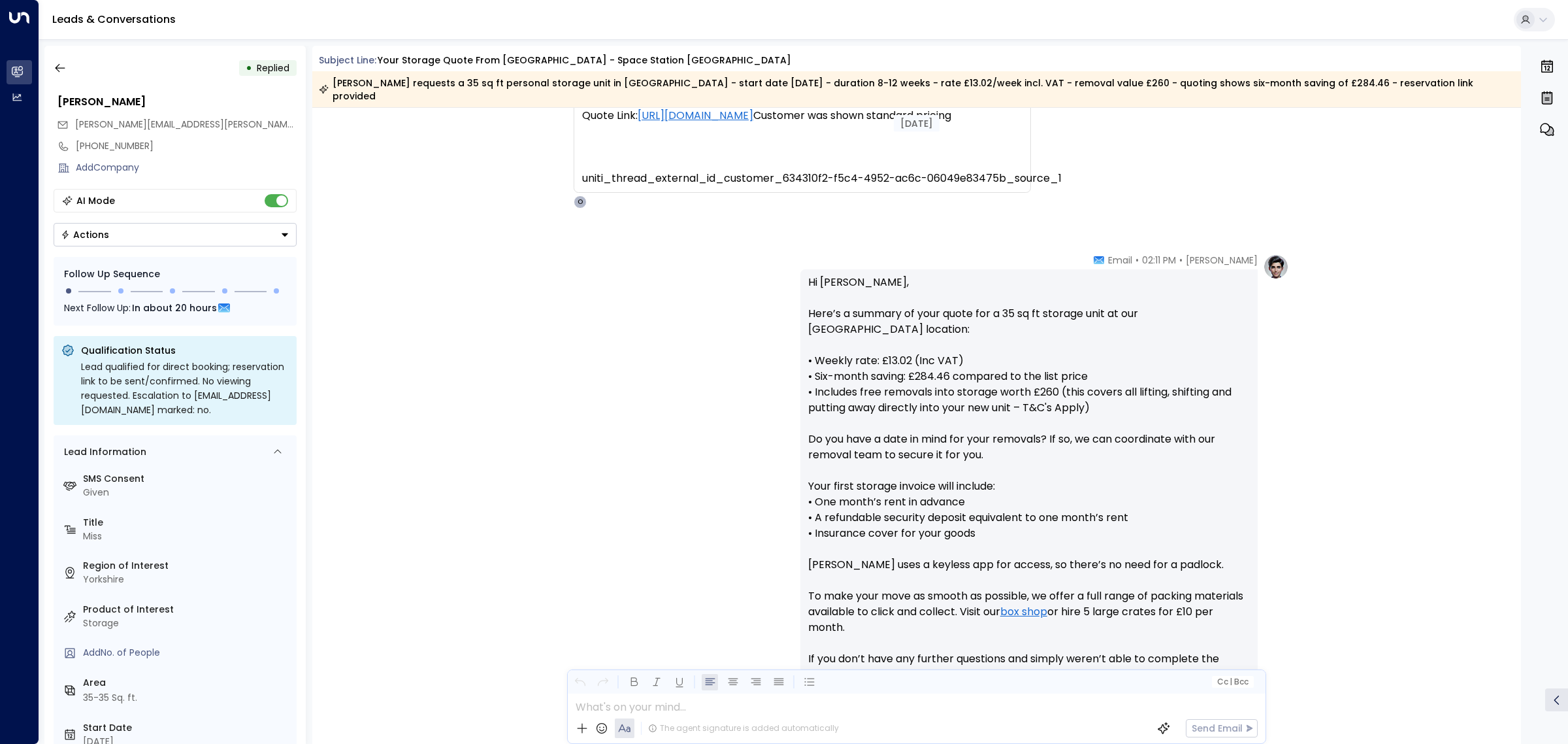
scroll to position [327, 0]
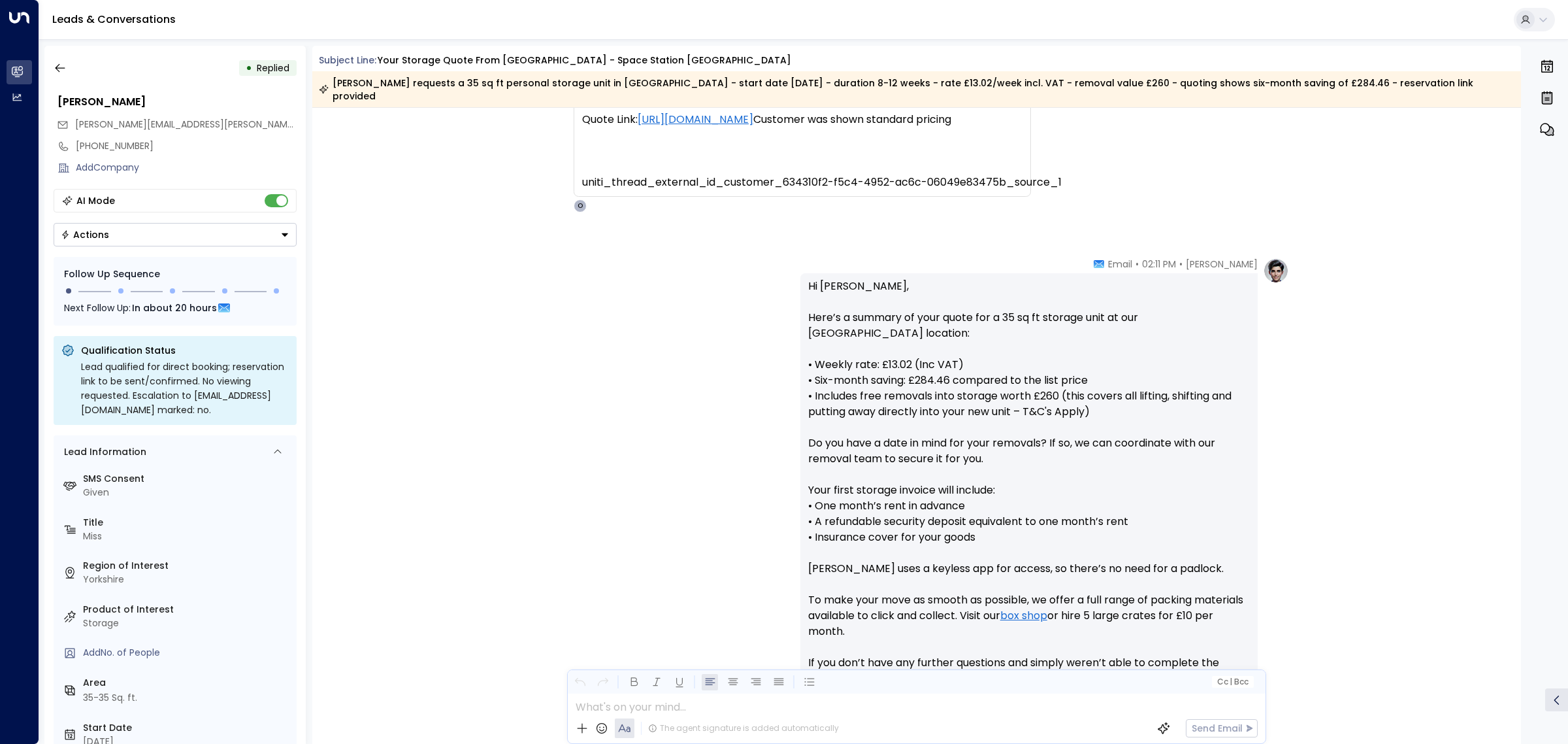
click at [666, 458] on div "Olivia Parker • 02:11 PM • Email Hi Kerry, Here’s a summary of your quote for a…" at bounding box center [916, 537] width 745 height 559
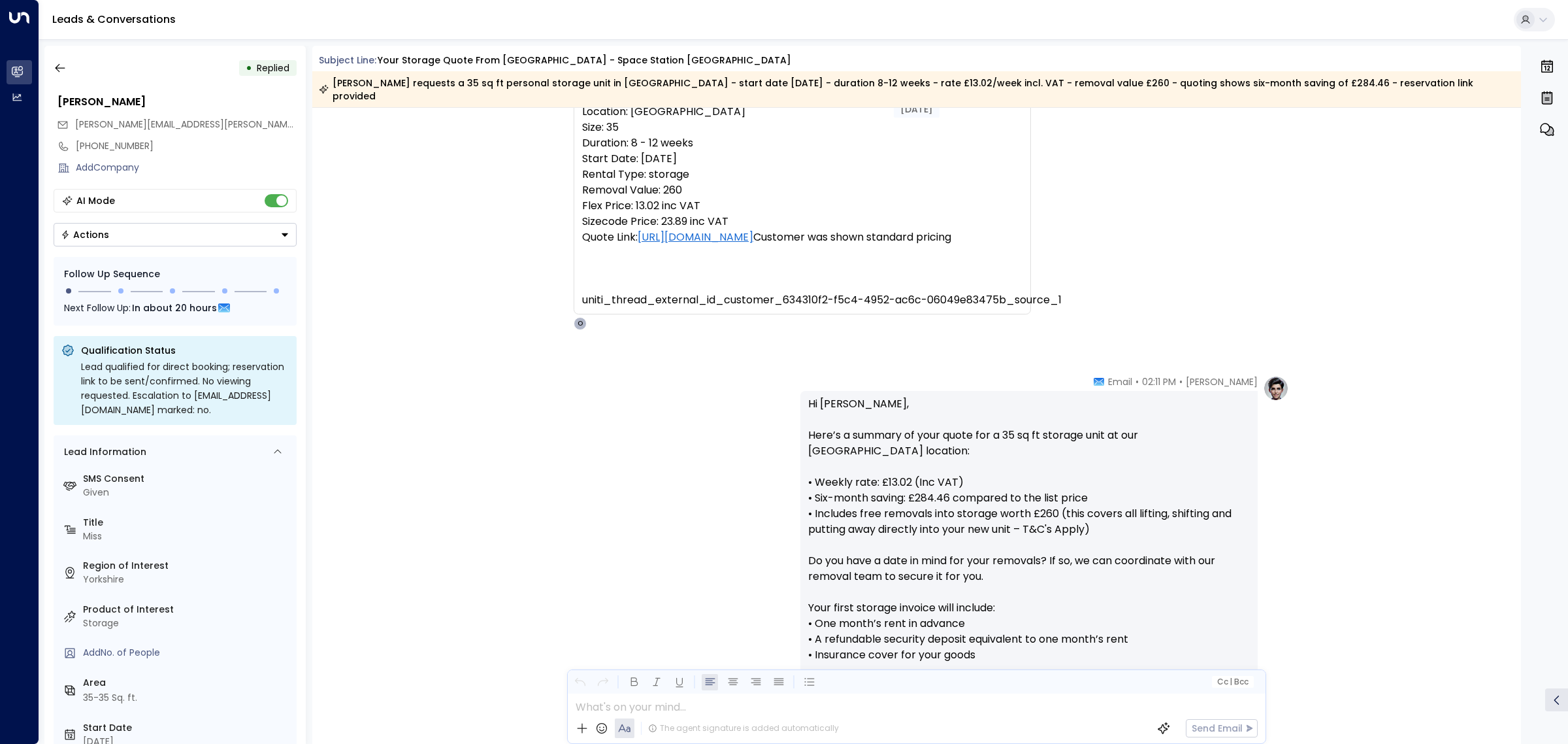
scroll to position [0, 0]
